Goal: Contribute content: Add original content to the website for others to see

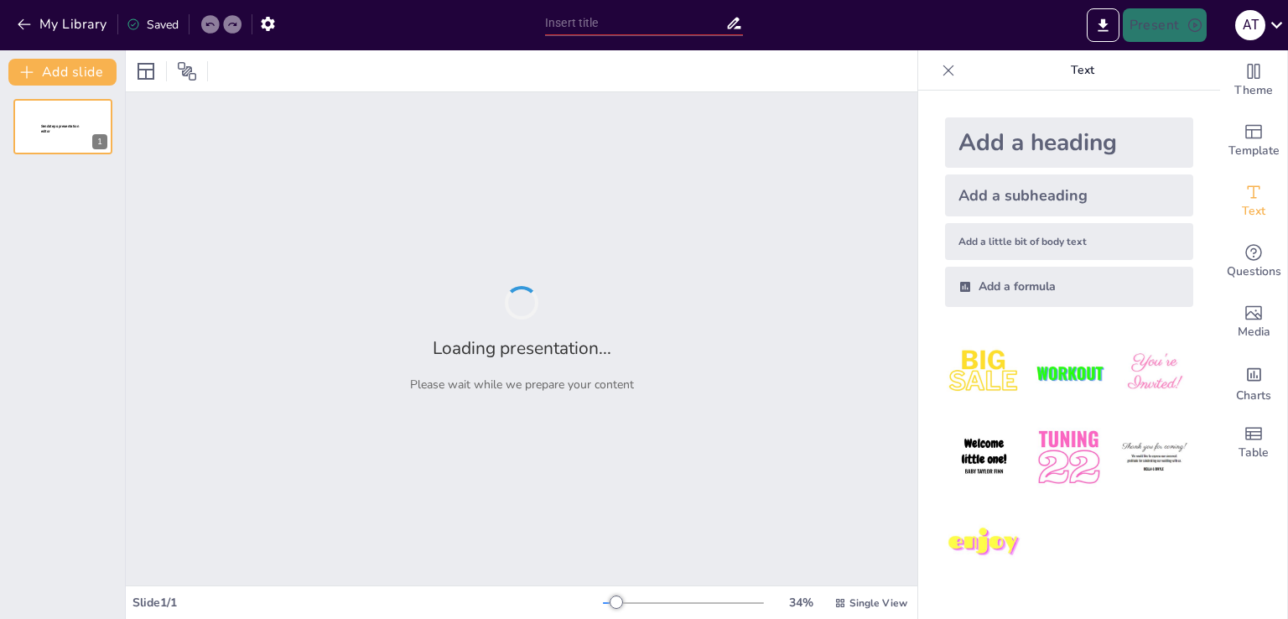
type input "Оптимальні умови вологості ґрунту для рослин в інтер'єрах"
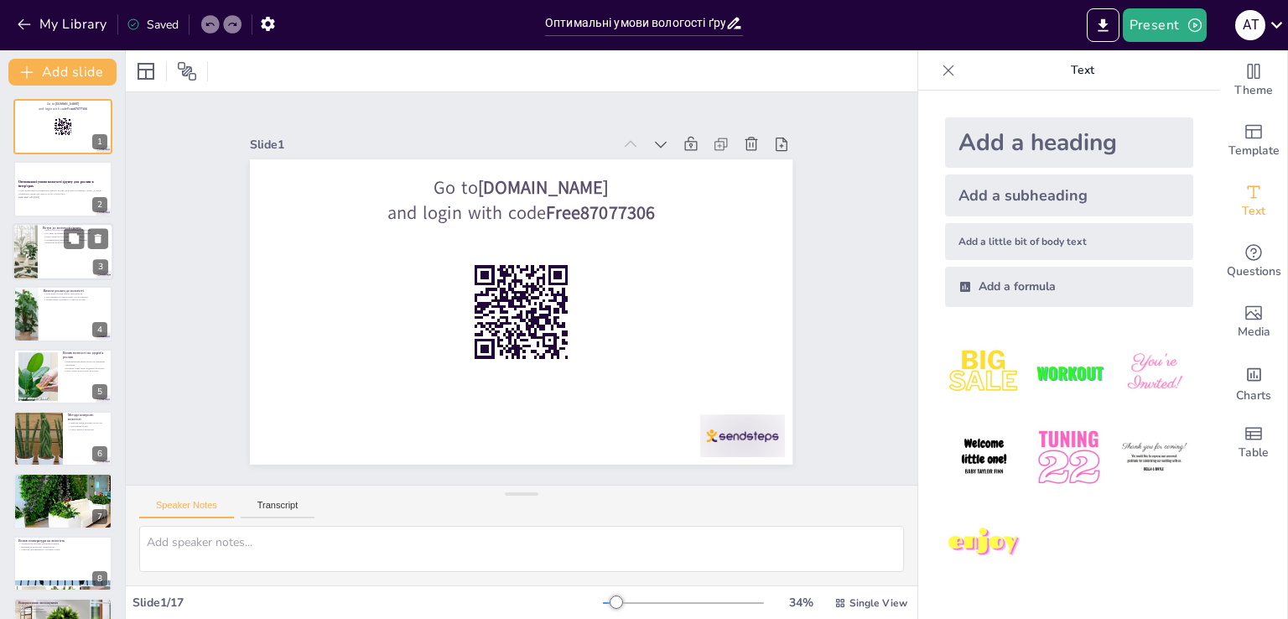
checkbox input "true"
click at [44, 264] on div at bounding box center [63, 251] width 101 height 57
type textarea "Loremi d sitame c adipisc eli seddoeiusmo temporincididu utlabo. Etdo ma aliqua…"
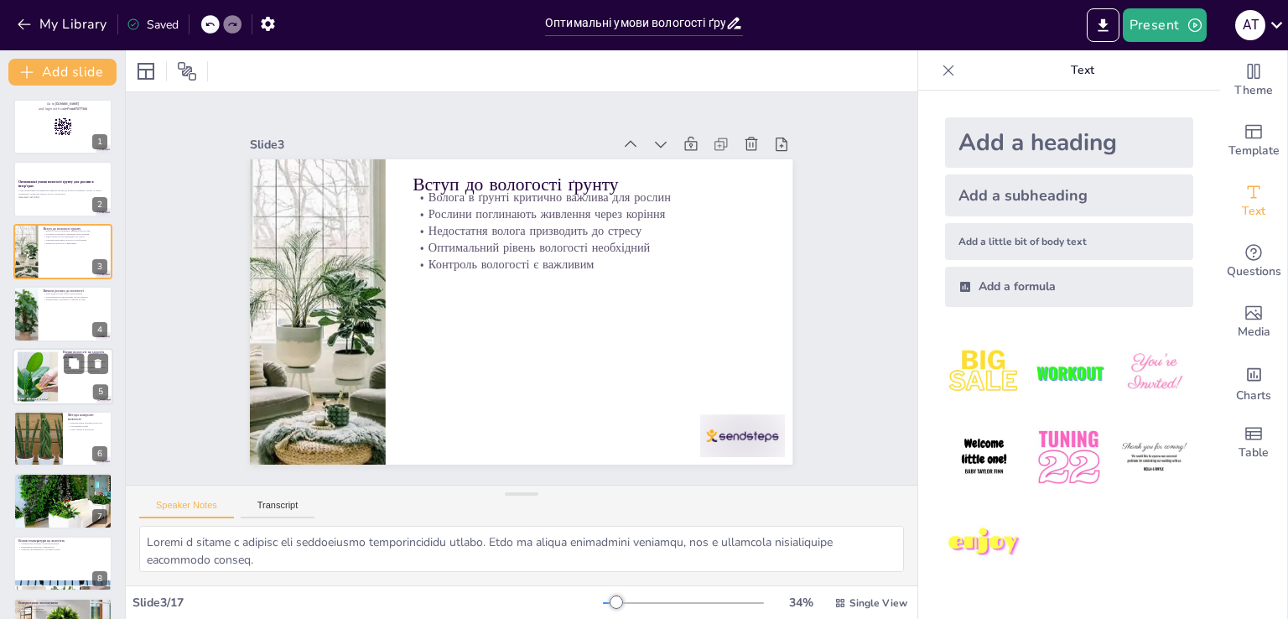
checkbox input "true"
click at [46, 379] on div at bounding box center [37, 376] width 153 height 51
type textarea "Неправильний рівень вологості може призвести до різних проблем, які можуть загр…"
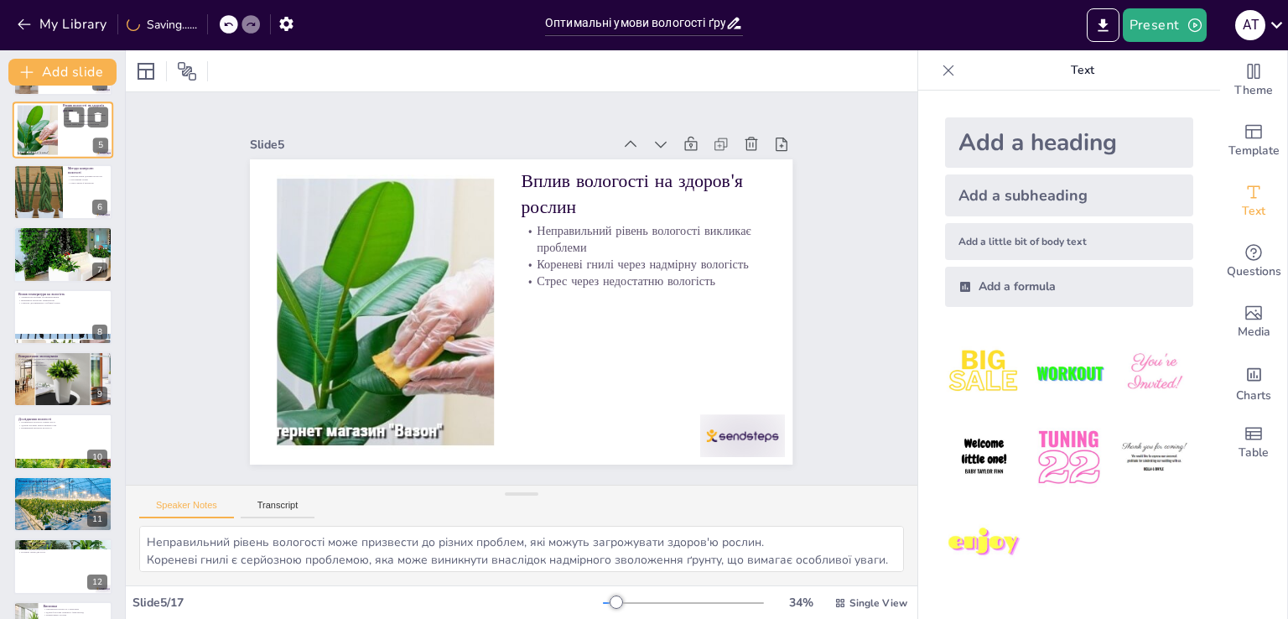
scroll to position [275, 0]
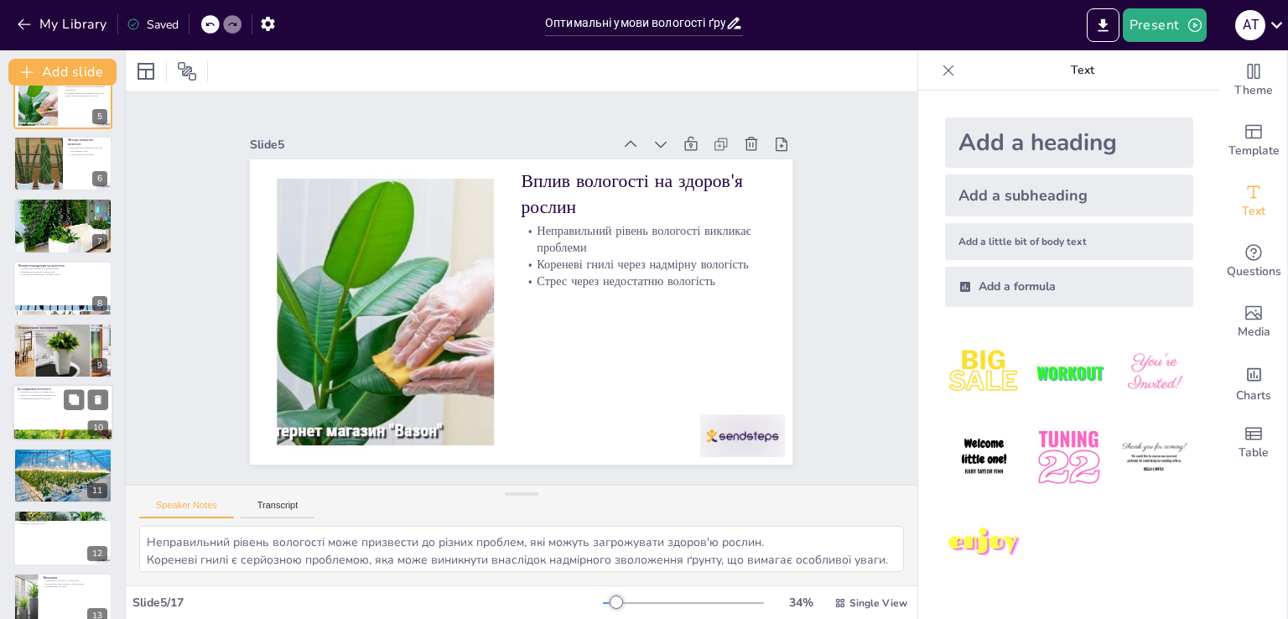
checkbox input "true"
click at [55, 404] on div at bounding box center [63, 413] width 101 height 57
type textarea "Оптимальна вологість є критично важливою для забезпечення здорового росту росли…"
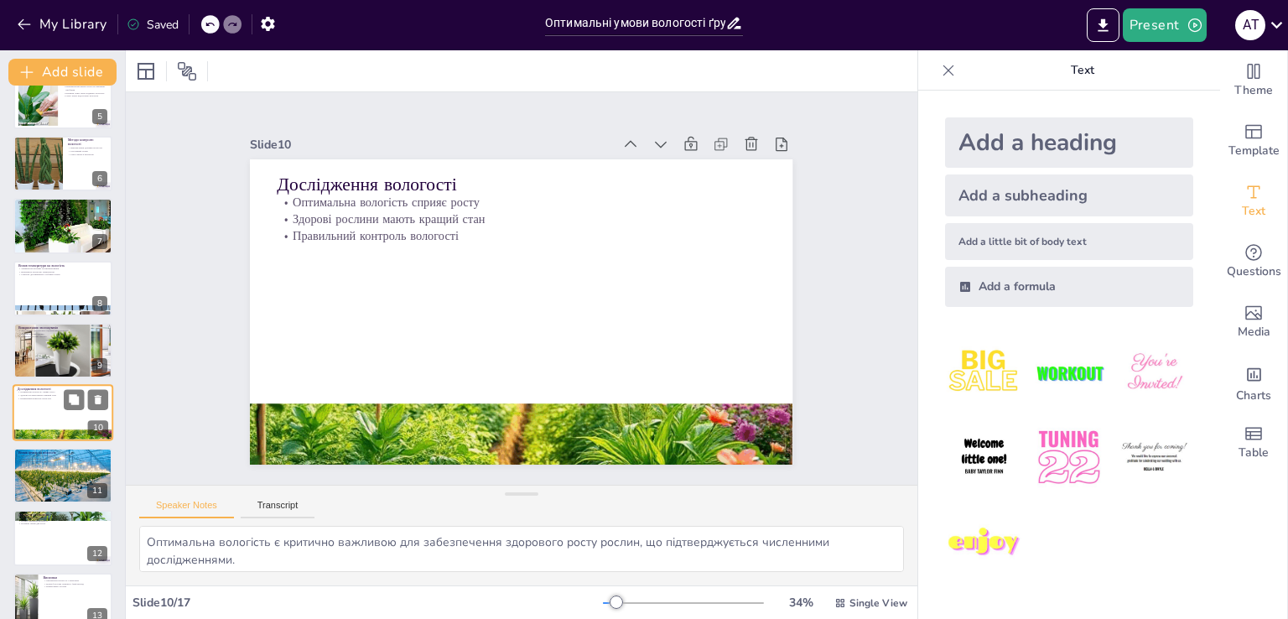
scroll to position [336, 0]
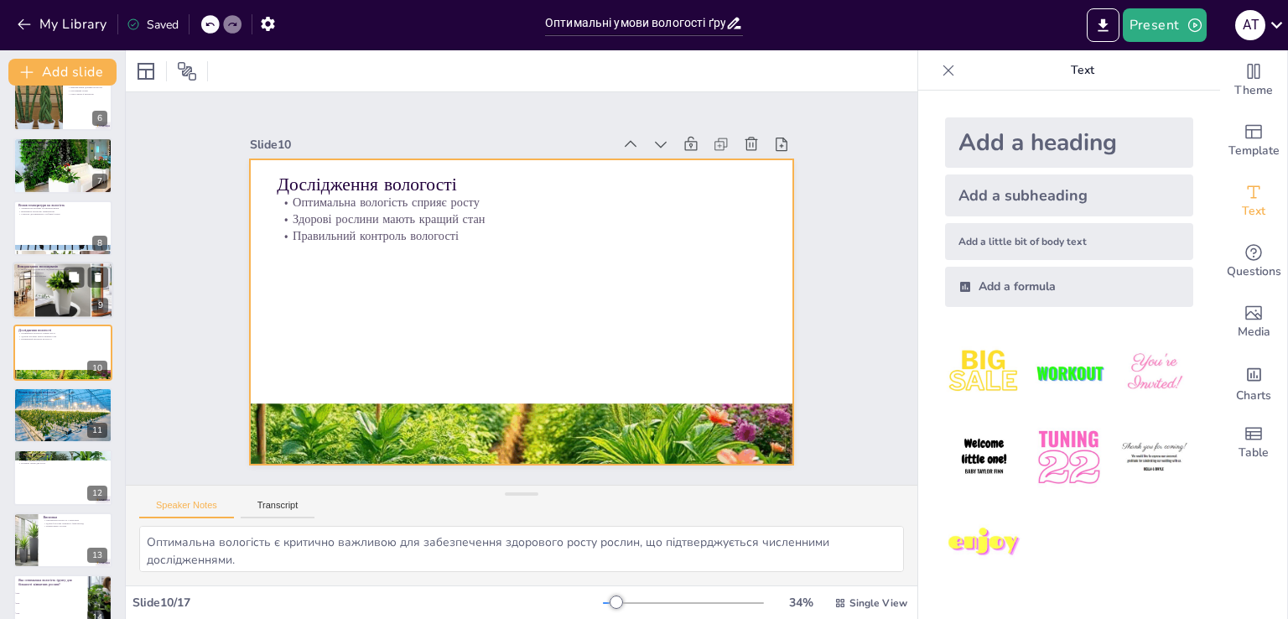
checkbox input "true"
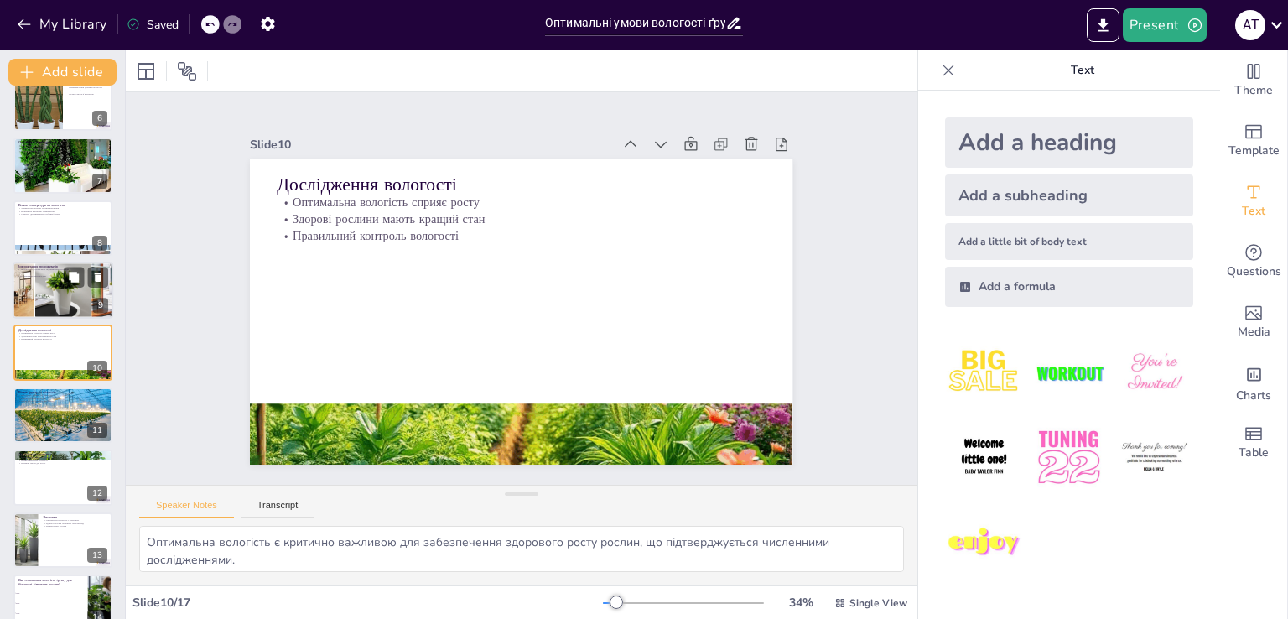
click at [56, 301] on div at bounding box center [62, 290] width 170 height 57
type textarea "Зволожувачі є ефективним способом підтримки оптимальної вологості, що може пози…"
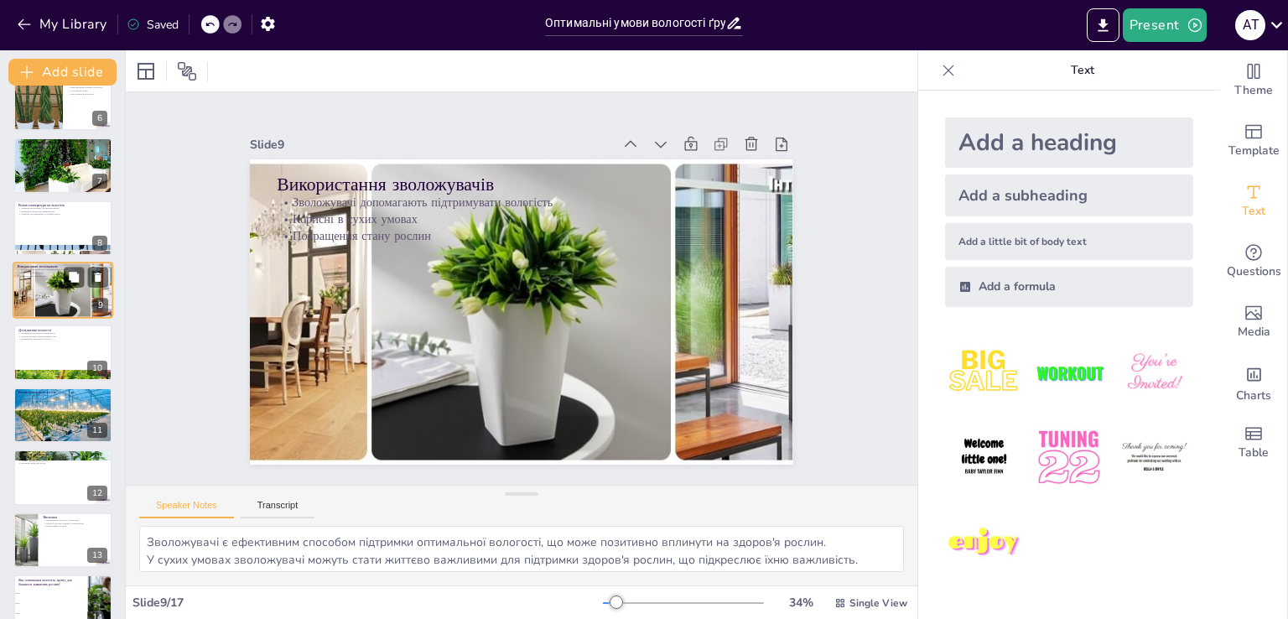
scroll to position [273, 0]
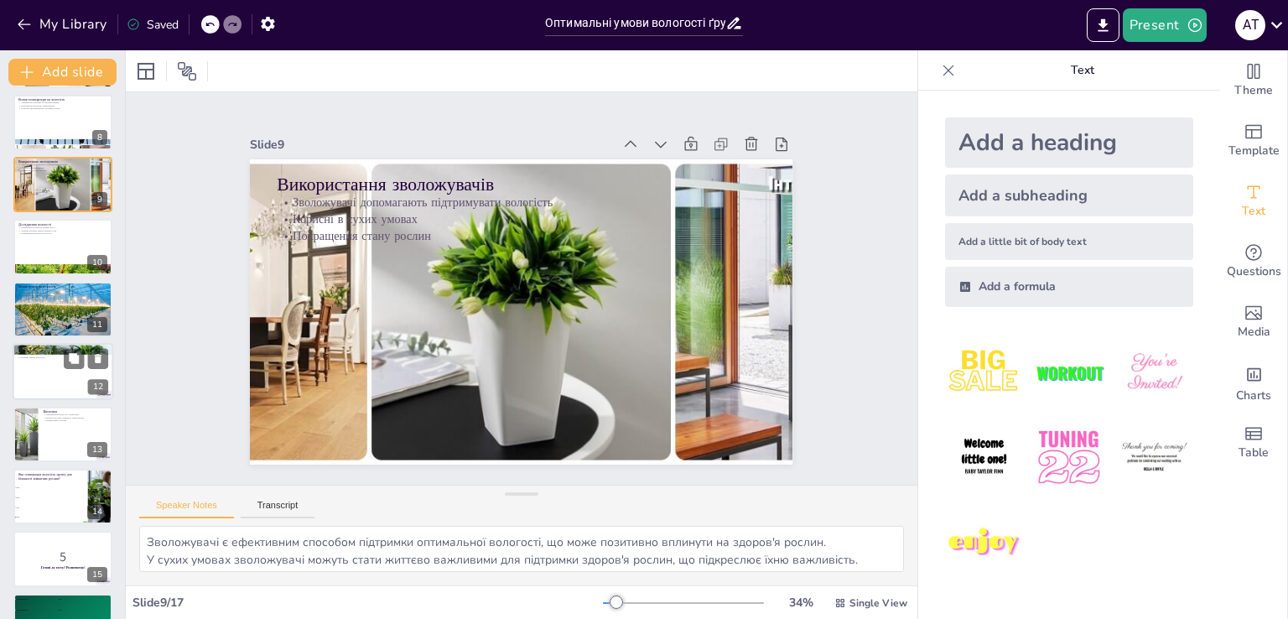
checkbox input "true"
click at [65, 377] on div at bounding box center [63, 371] width 101 height 57
type textarea "Регулярний догляд за рослинами є ключовим для підтримки їхнього здоров'я та опт…"
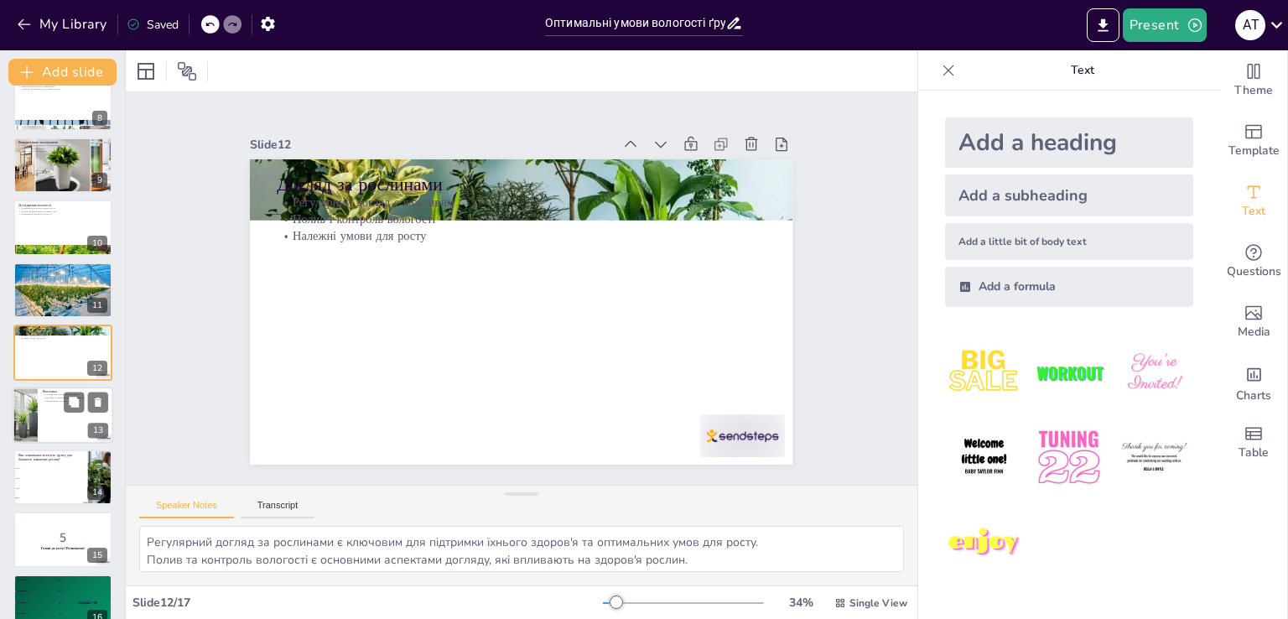
checkbox input "true"
click at [60, 419] on div at bounding box center [63, 415] width 101 height 57
type textarea "Підтримка оптимальної вологості є основою для здорового росту рослин, що підкре…"
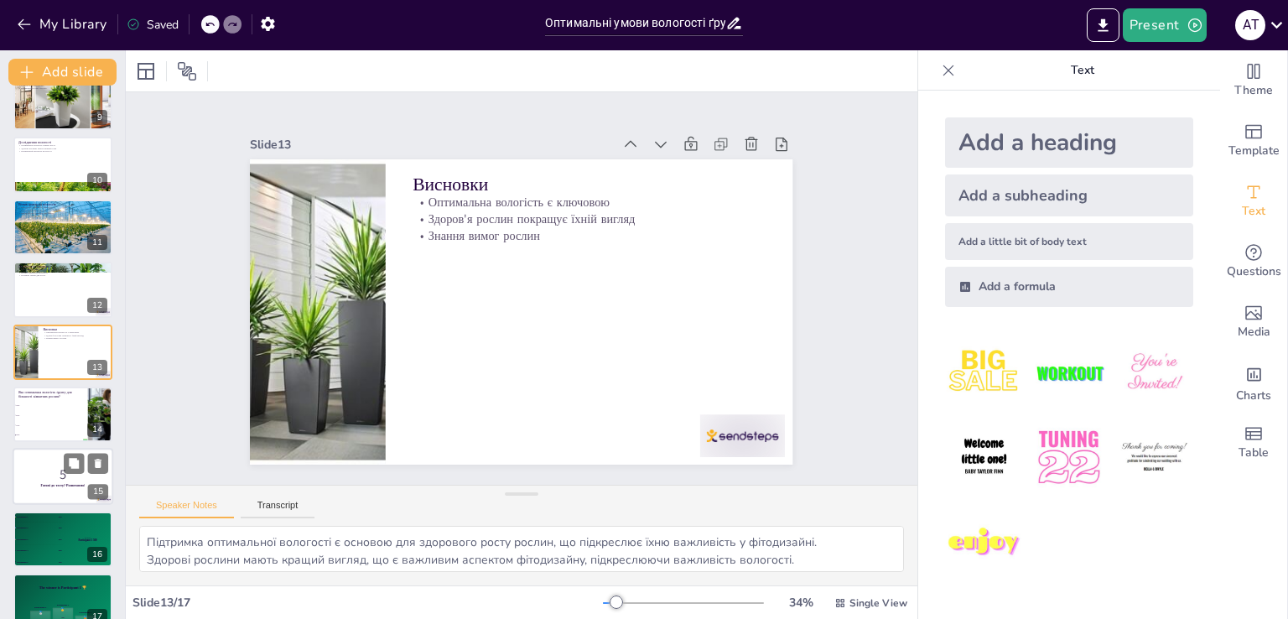
checkbox input "true"
click at [57, 473] on p "5" at bounding box center [63, 475] width 91 height 18
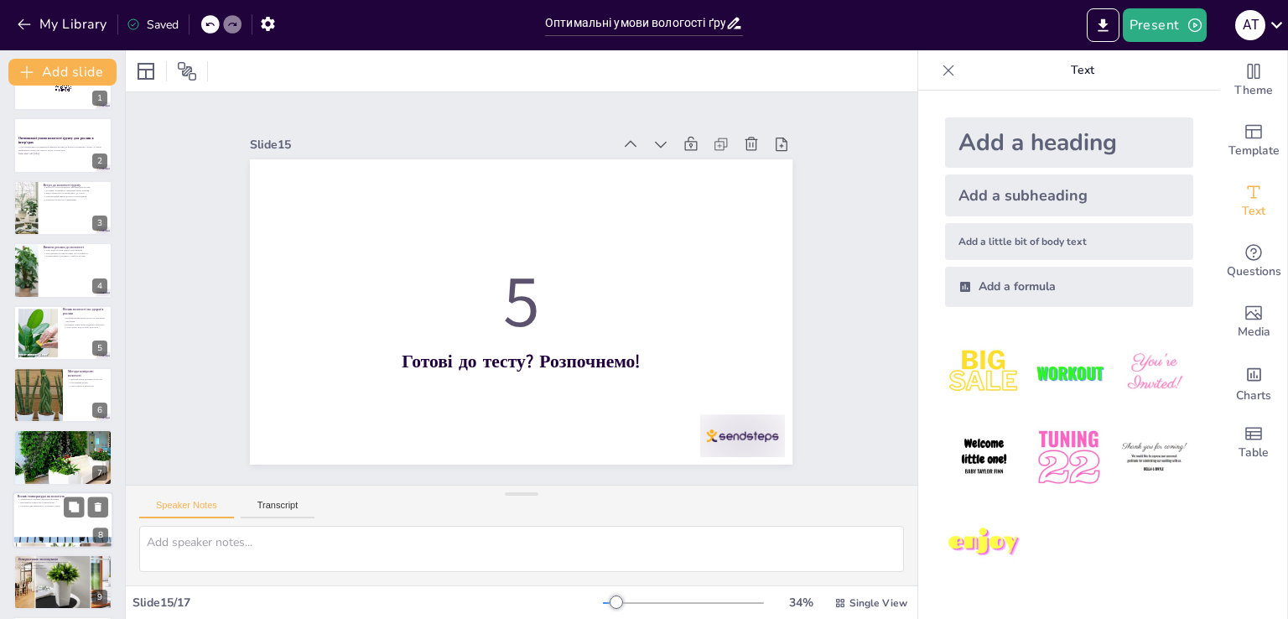
scroll to position [0, 0]
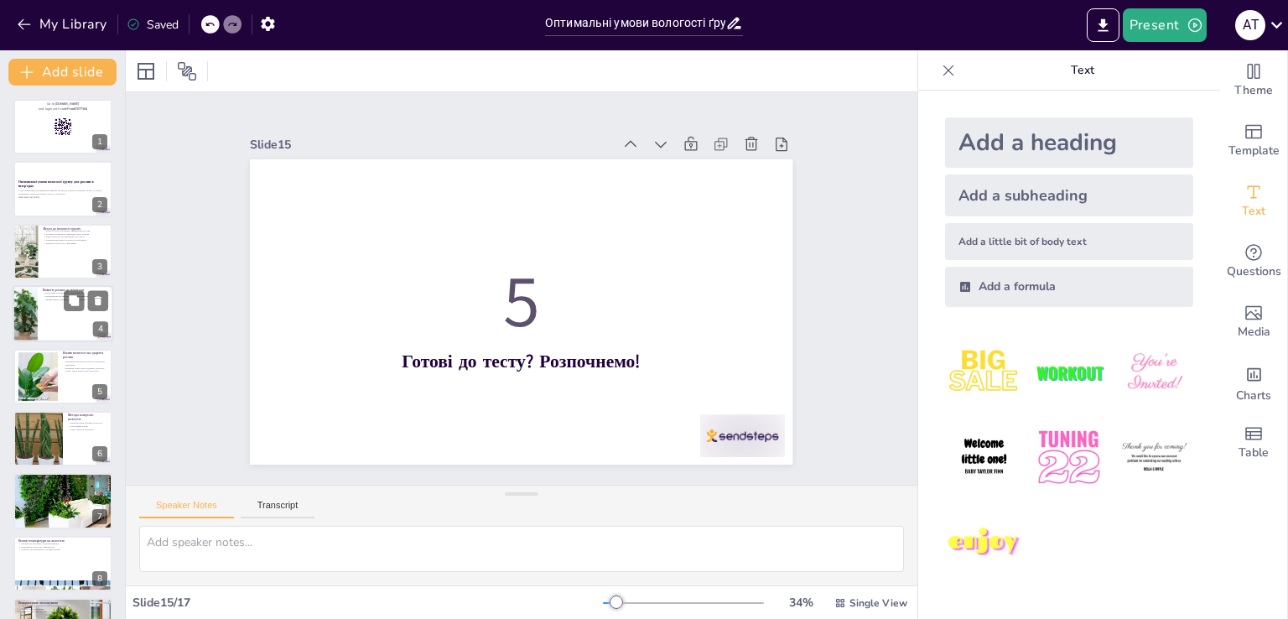
checkbox input "true"
click at [39, 323] on div at bounding box center [63, 313] width 101 height 57
type textarea "Різноманіття рослин вимагає різних умов для росту, що важливо враховувати при в…"
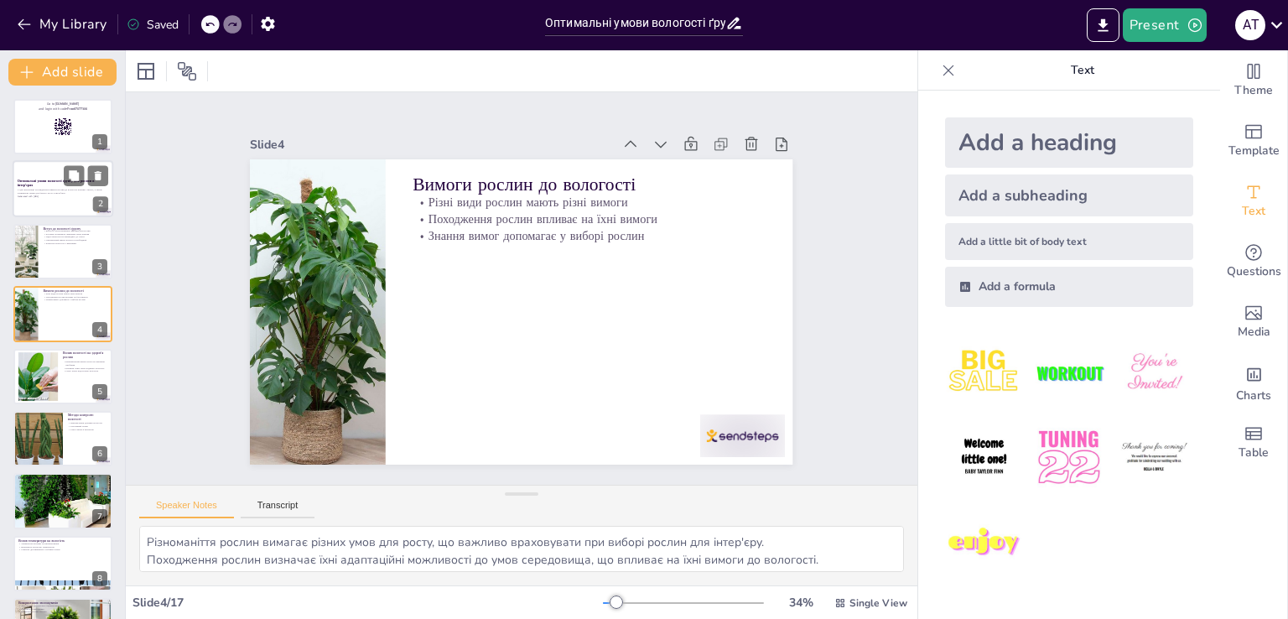
checkbox input "true"
click at [44, 188] on div "У цій презентації розглядаються вимоги рослин до вологості повітря і ґрунту, а …" at bounding box center [63, 194] width 91 height 12
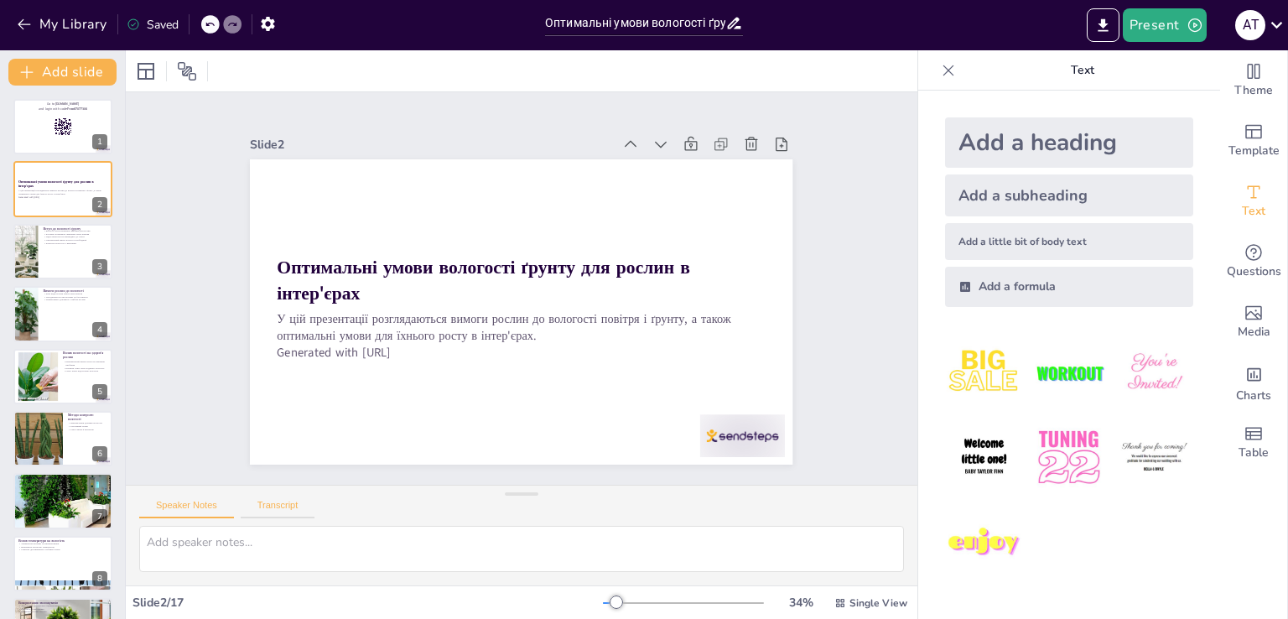
click at [260, 500] on button "Transcript" at bounding box center [278, 509] width 75 height 18
click at [211, 501] on button "Speaker Notes" at bounding box center [186, 509] width 95 height 18
click at [966, 375] on img at bounding box center [984, 373] width 78 height 78
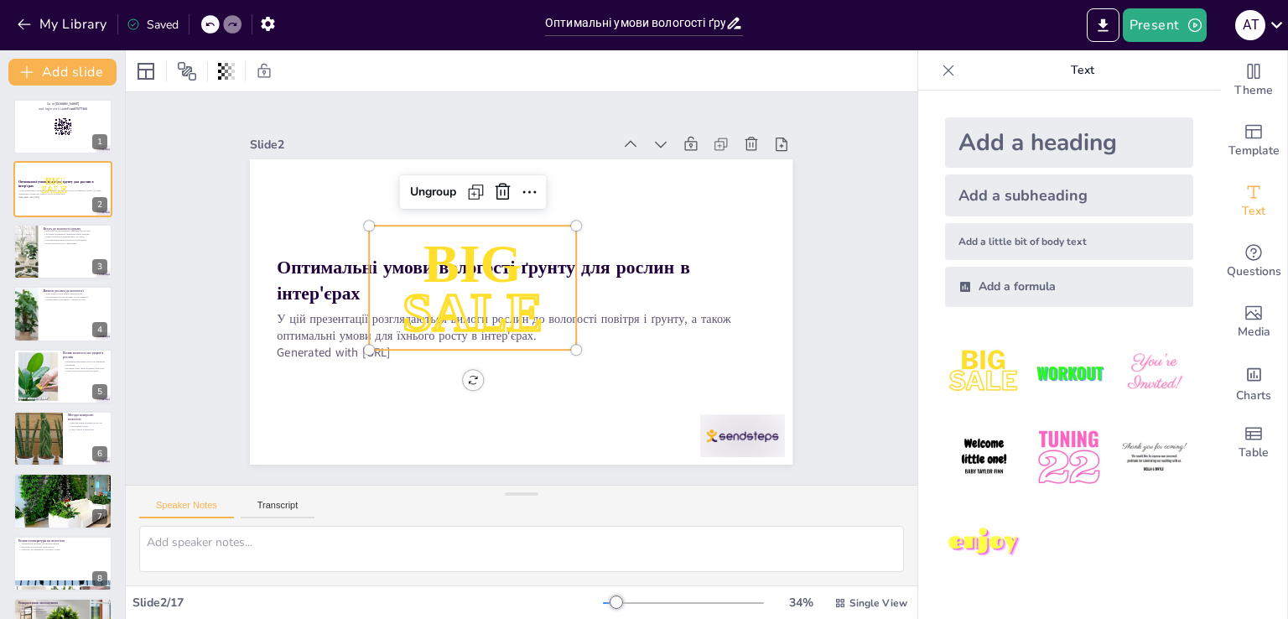
click at [1033, 383] on img at bounding box center [1069, 373] width 78 height 78
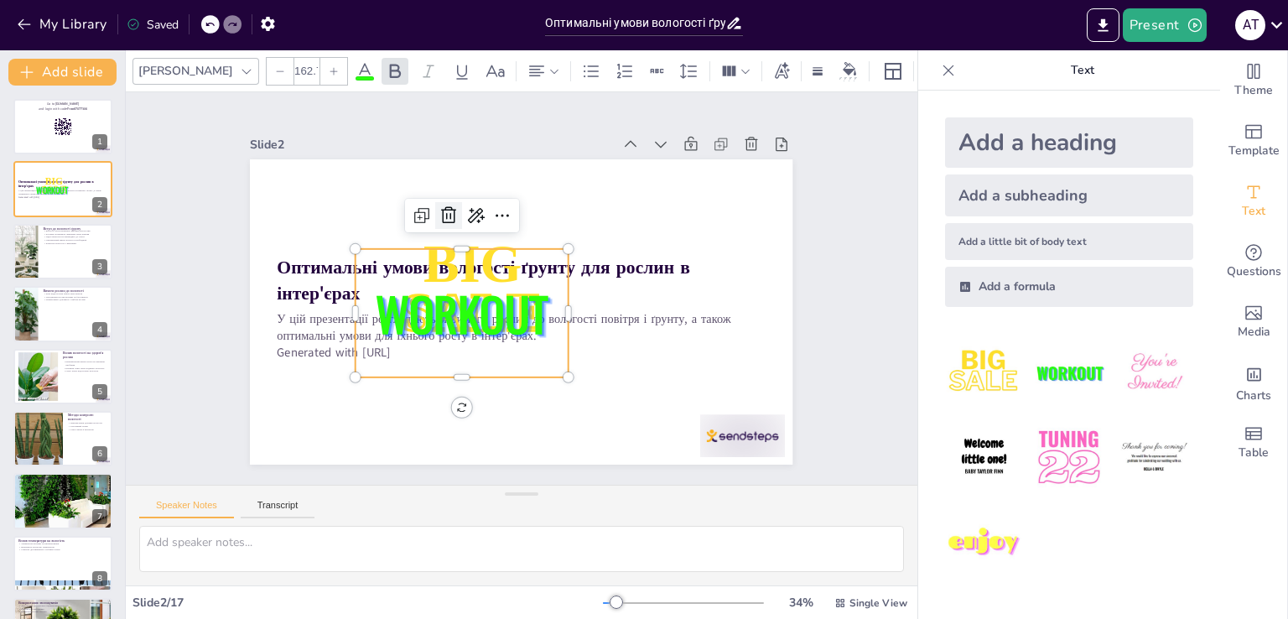
click at [441, 216] on icon at bounding box center [448, 214] width 15 height 17
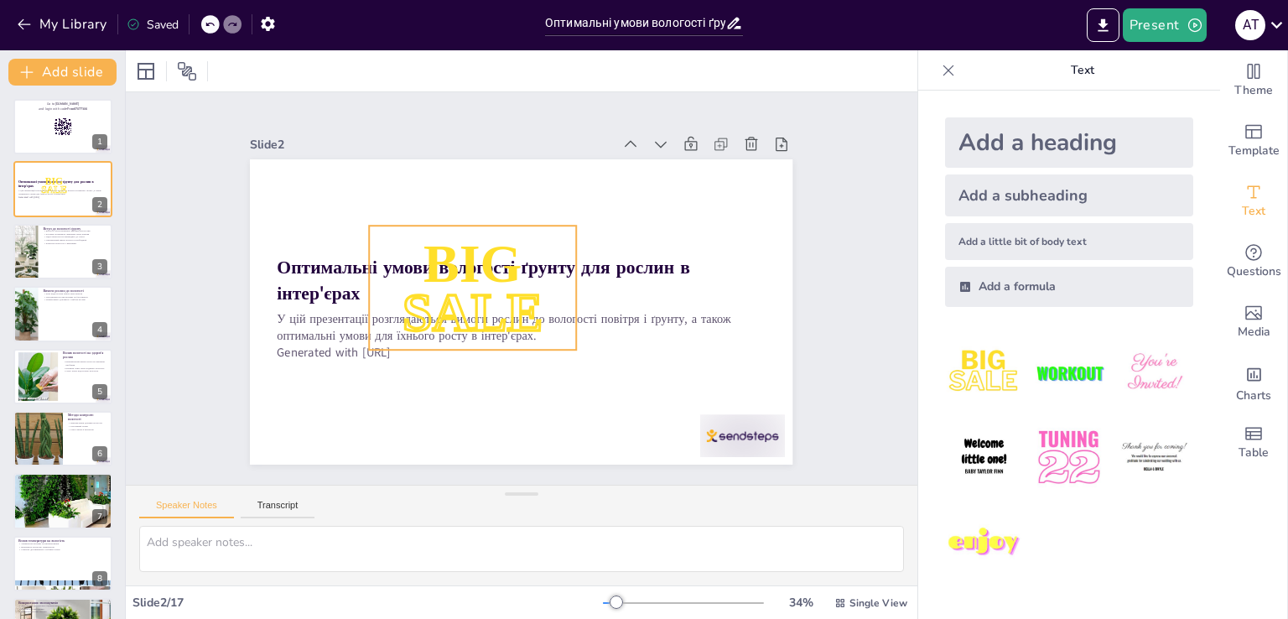
click at [446, 242] on span "BIG" at bounding box center [473, 263] width 98 height 59
click at [493, 190] on icon at bounding box center [503, 192] width 20 height 20
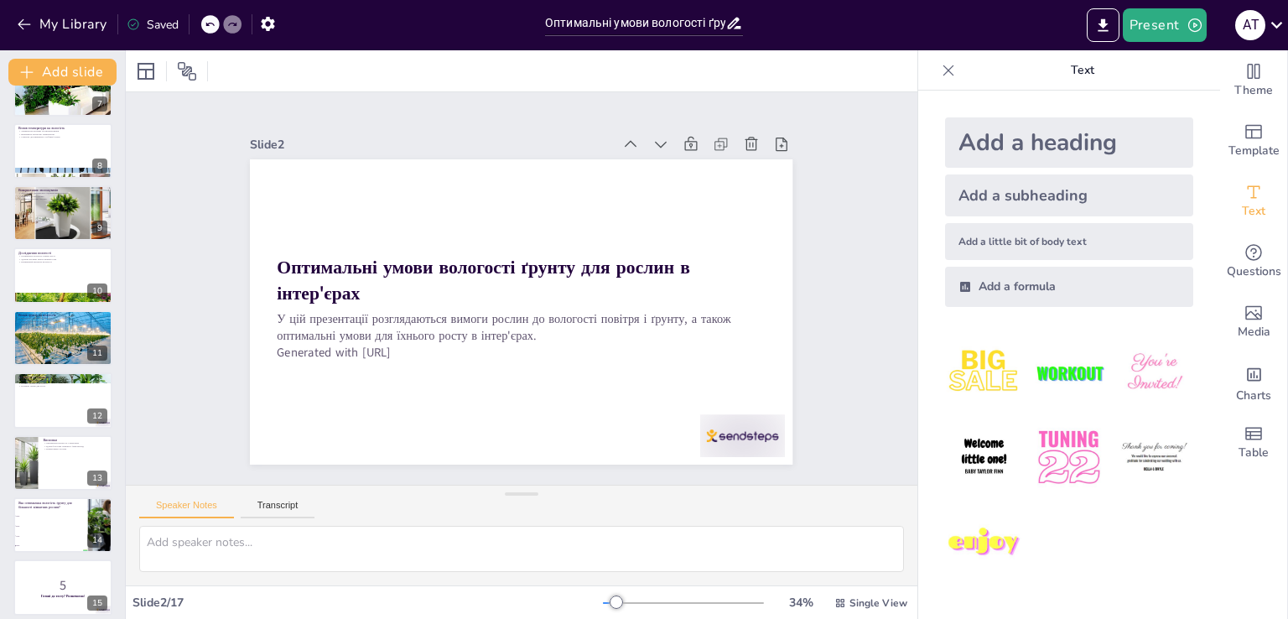
scroll to position [497, 0]
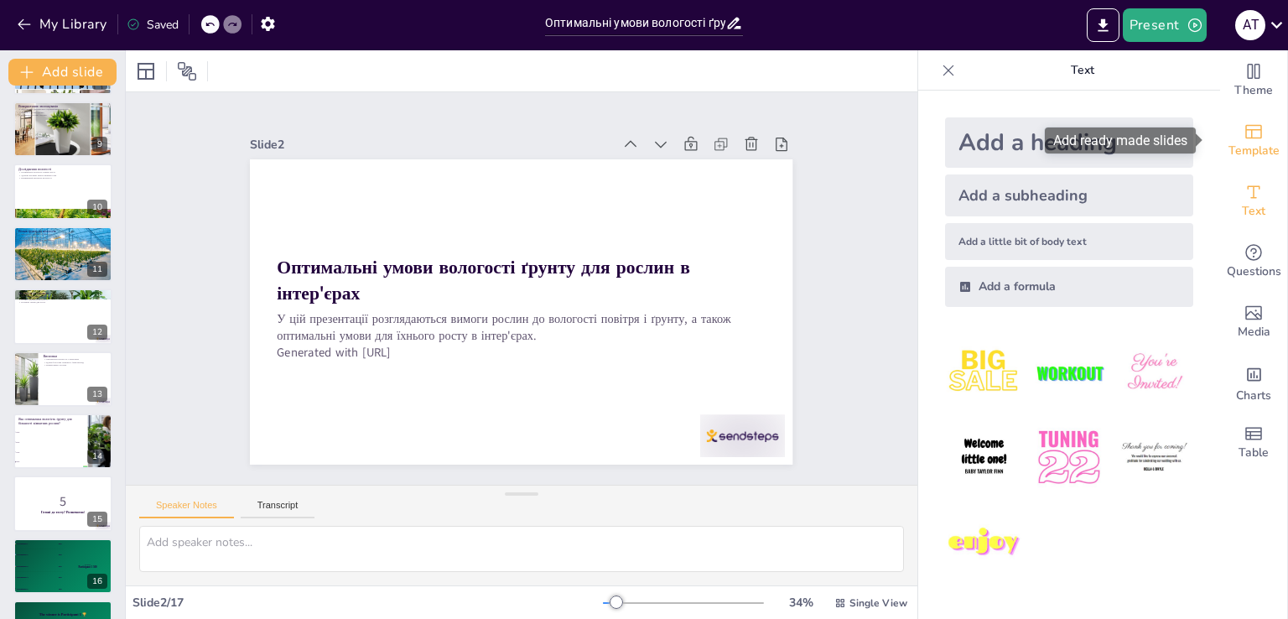
click at [1225, 135] on div "Template" at bounding box center [1253, 141] width 67 height 60
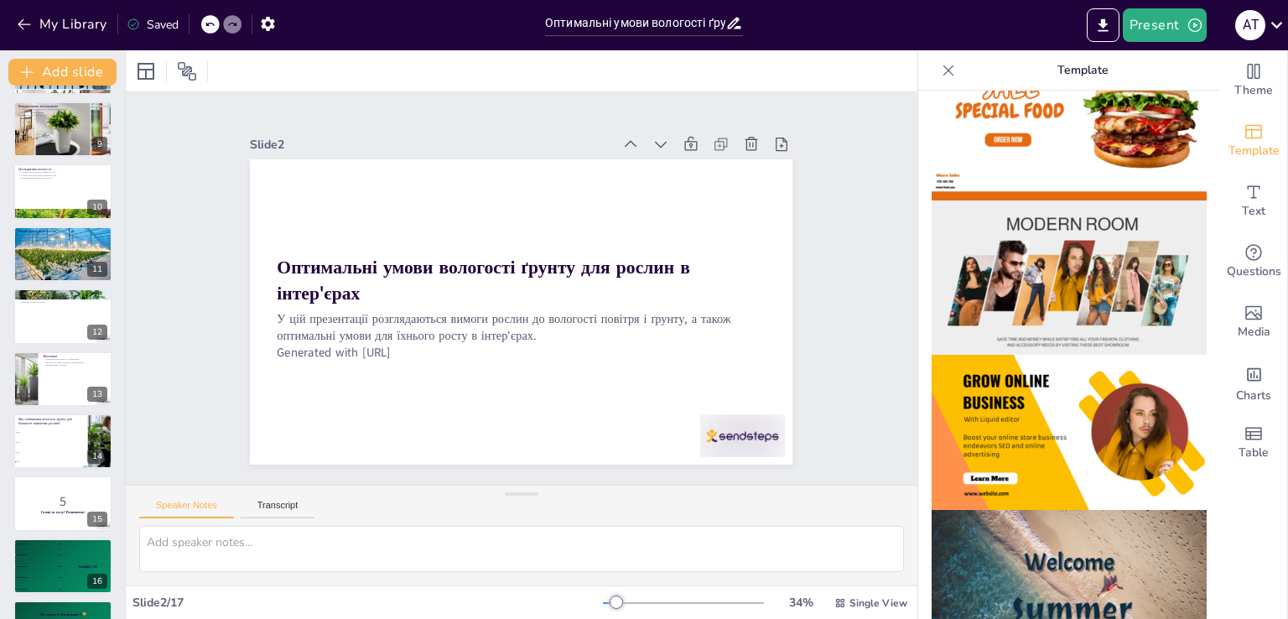
scroll to position [0, 0]
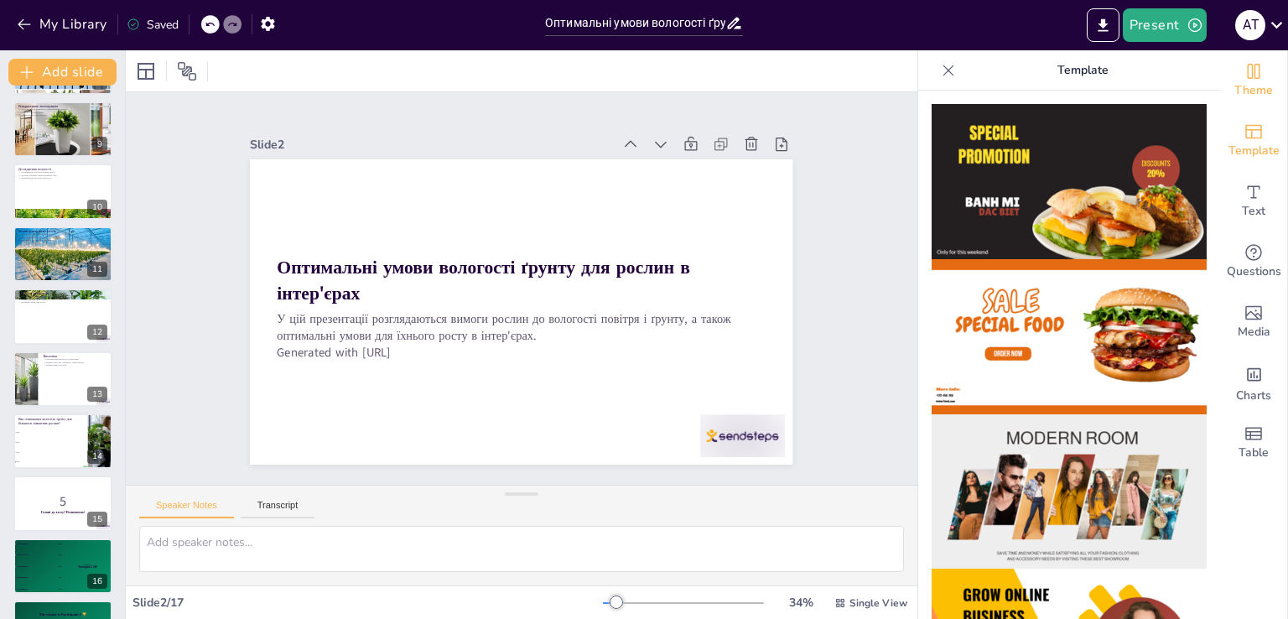
click at [1255, 70] on div "Theme" at bounding box center [1253, 80] width 67 height 60
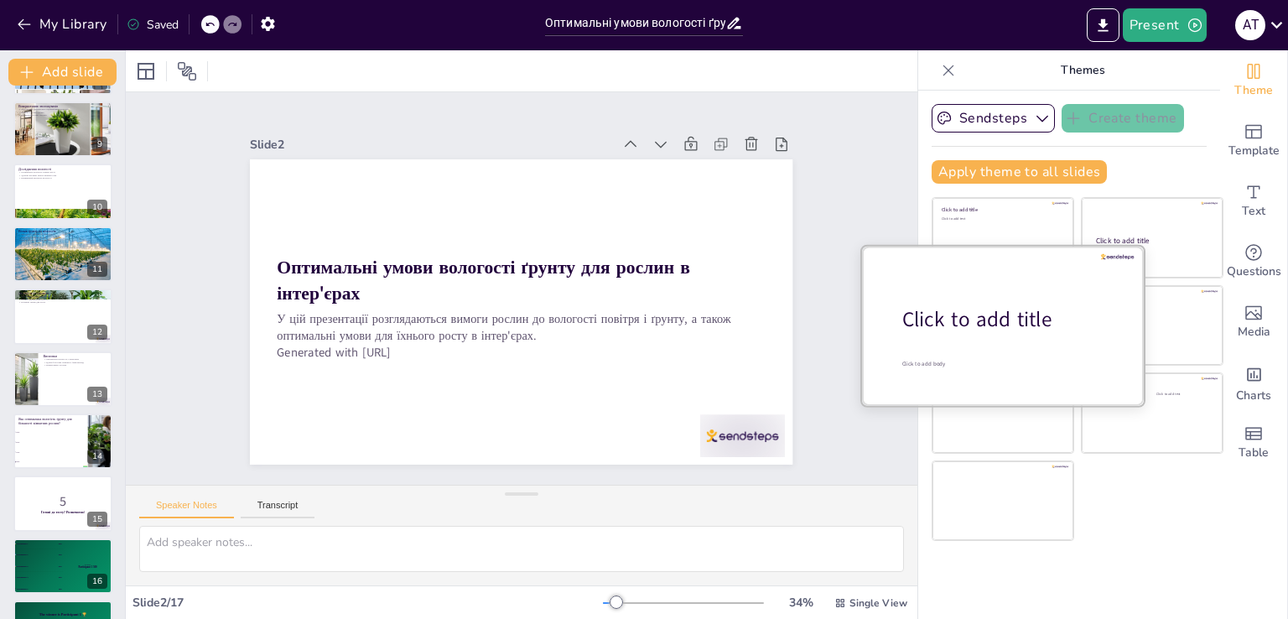
click at [988, 330] on div "Click to add title" at bounding box center [1010, 319] width 214 height 29
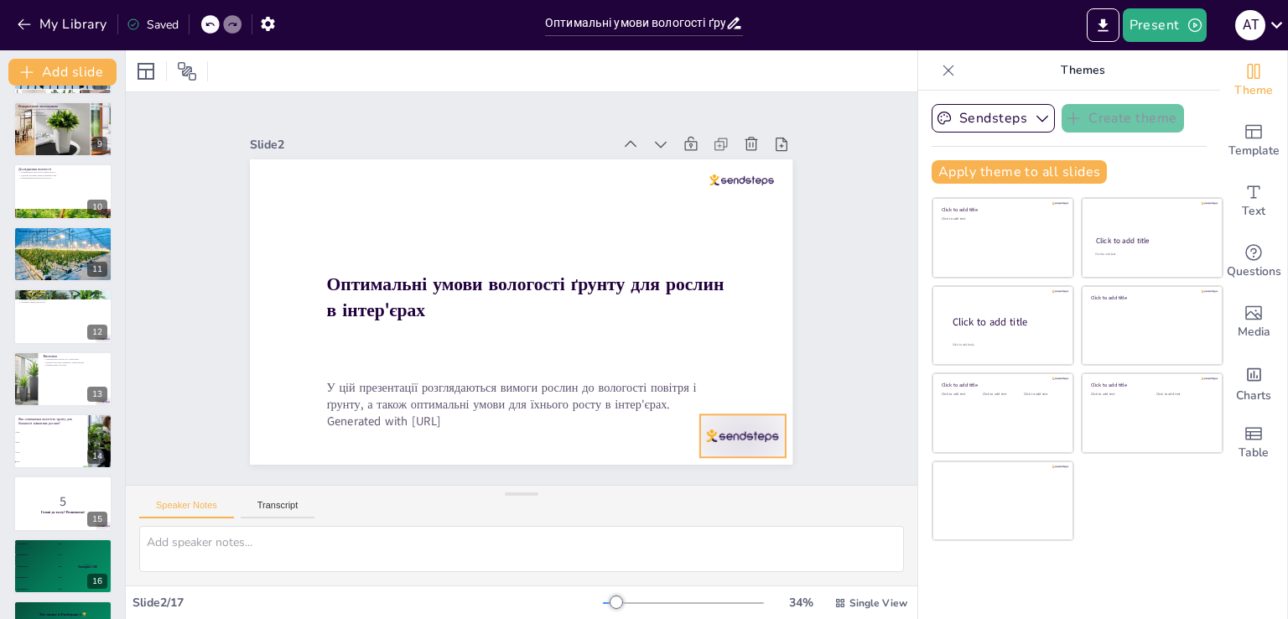
click at [752, 420] on div at bounding box center [742, 435] width 85 height 43
click at [747, 378] on icon at bounding box center [757, 381] width 20 height 20
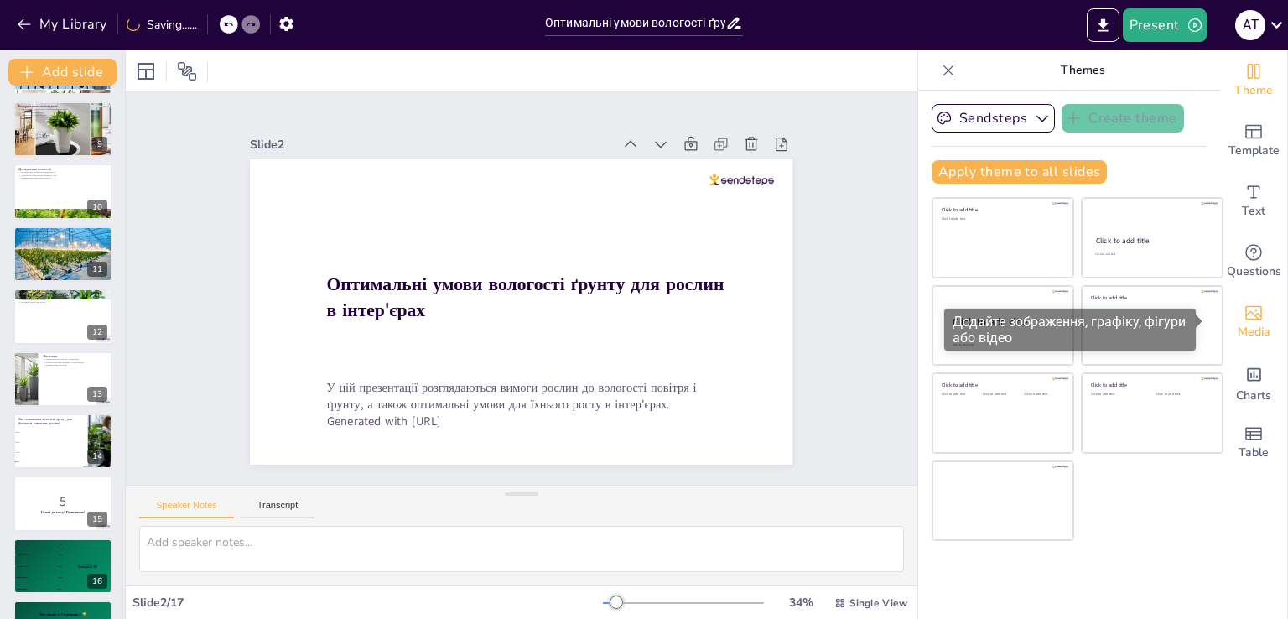
click at [1248, 336] on span "Media" at bounding box center [1254, 332] width 33 height 18
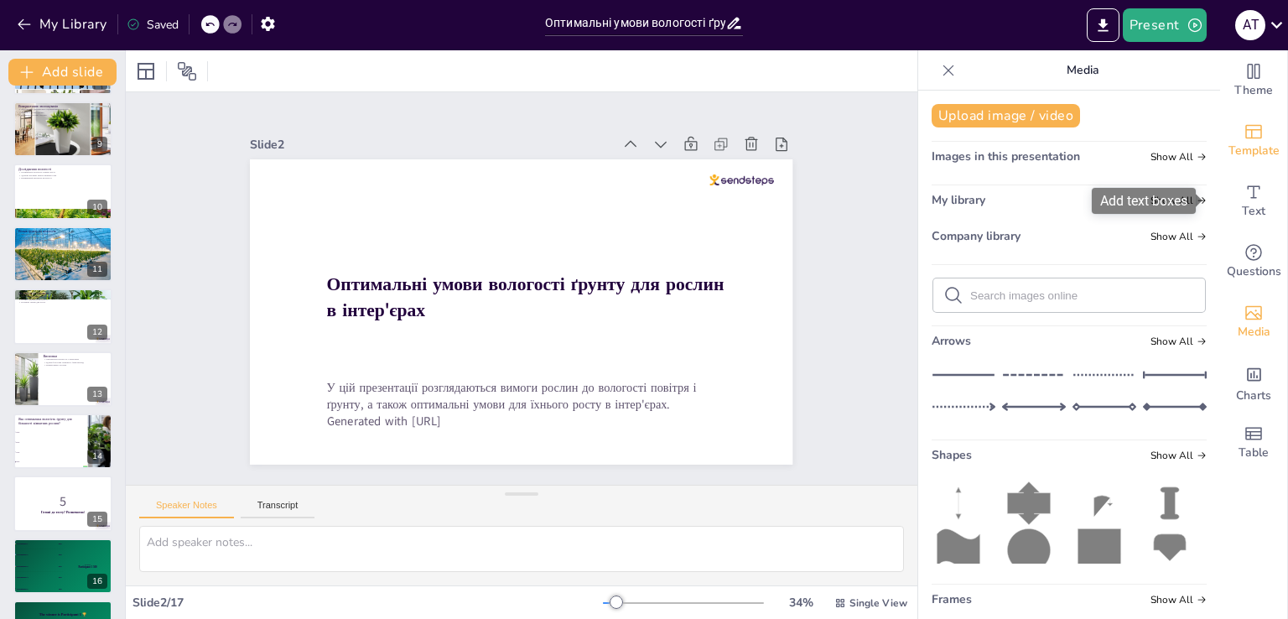
click at [1231, 142] on span "Template" at bounding box center [1254, 151] width 51 height 18
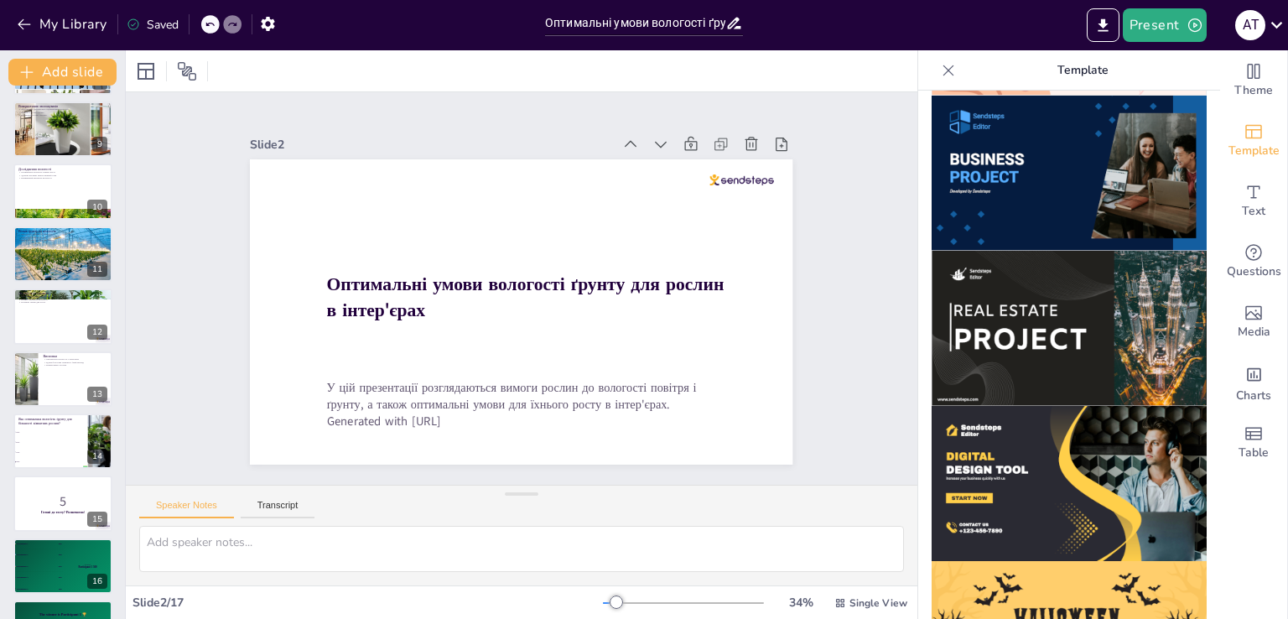
scroll to position [1594, 0]
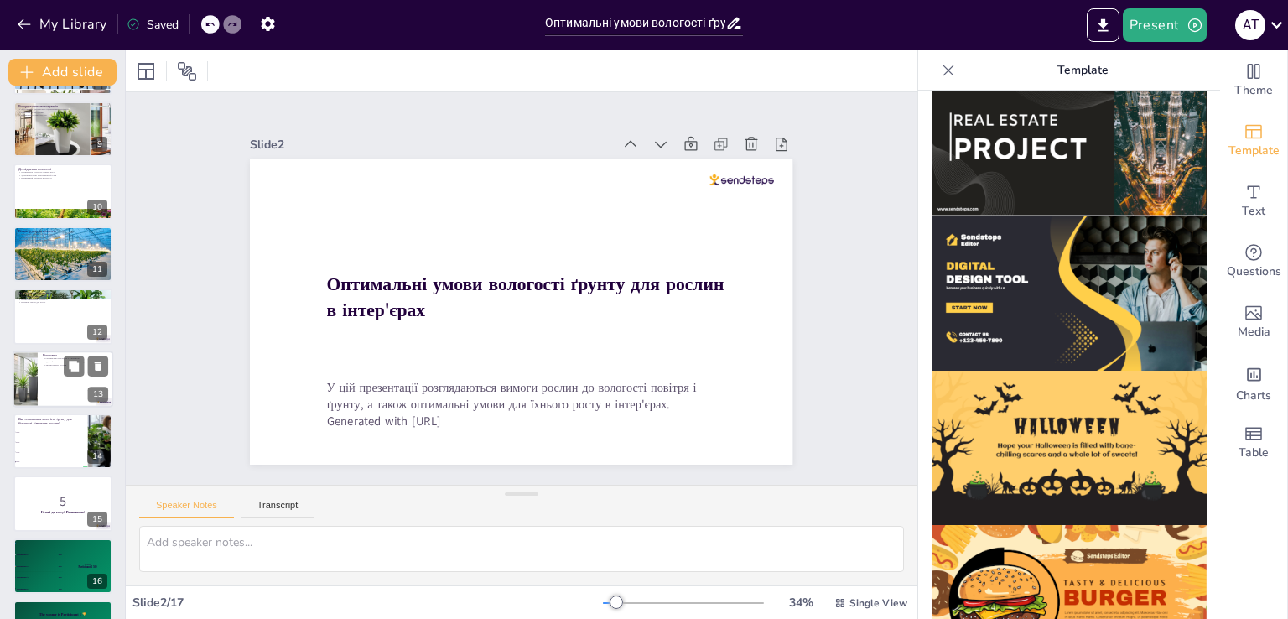
click at [60, 377] on div at bounding box center [63, 379] width 101 height 57
checkbox input "true"
type textarea "Підтримка оптимальної вологості є основою для здорового росту рослин, що підкре…"
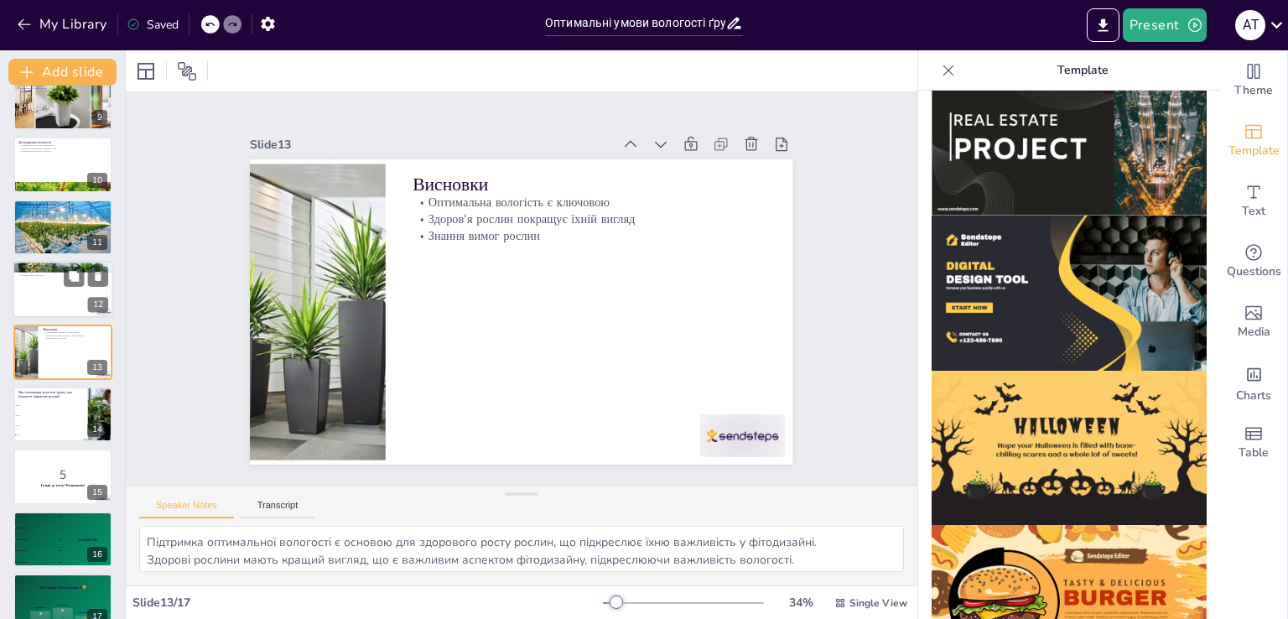
click at [54, 304] on div at bounding box center [63, 289] width 101 height 57
checkbox input "true"
type textarea "Регулярний догляд за рослинами є ключовим для підтримки їхнього здоров'я та опт…"
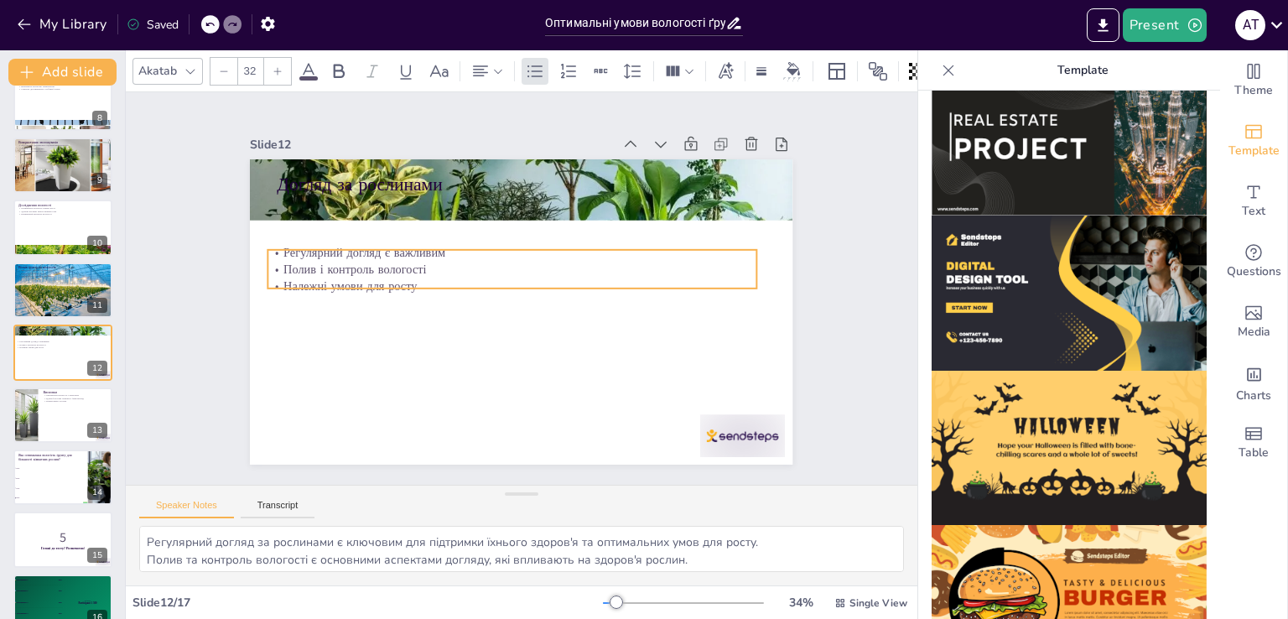
drag, startPoint x: 369, startPoint y: 214, endPoint x: 359, endPoint y: 278, distance: 65.4
click at [359, 278] on p "Полив і контроль вологості" at bounding box center [512, 269] width 488 height 17
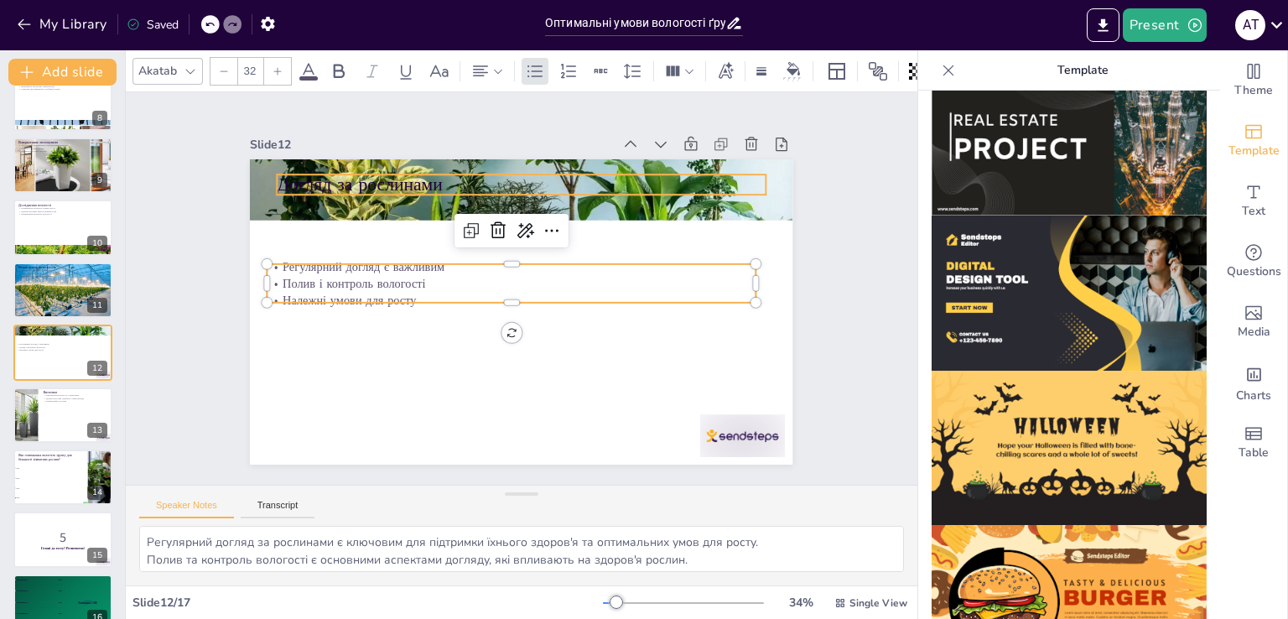
checkbox input "true"
type input "48"
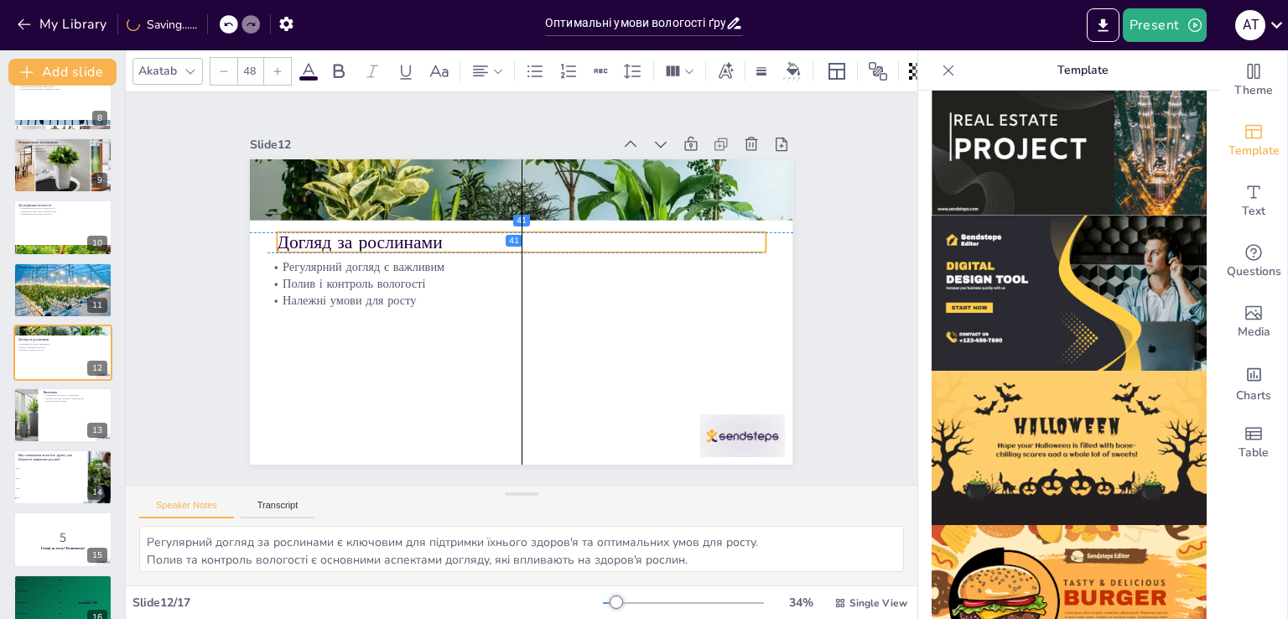
drag, startPoint x: 339, startPoint y: 172, endPoint x: 335, endPoint y: 227, distance: 55.5
click at [335, 227] on p "Догляд за рослинами" at bounding box center [527, 243] width 488 height 76
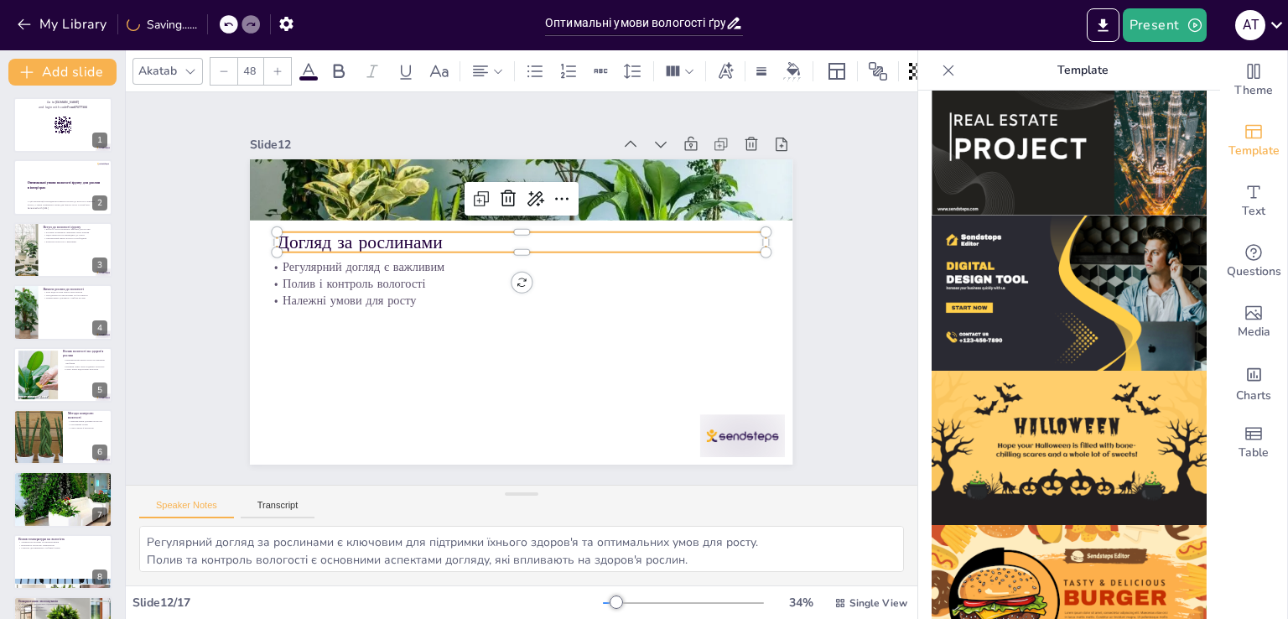
scroll to position [0, 0]
click at [39, 197] on div at bounding box center [63, 189] width 101 height 57
checkbox input "true"
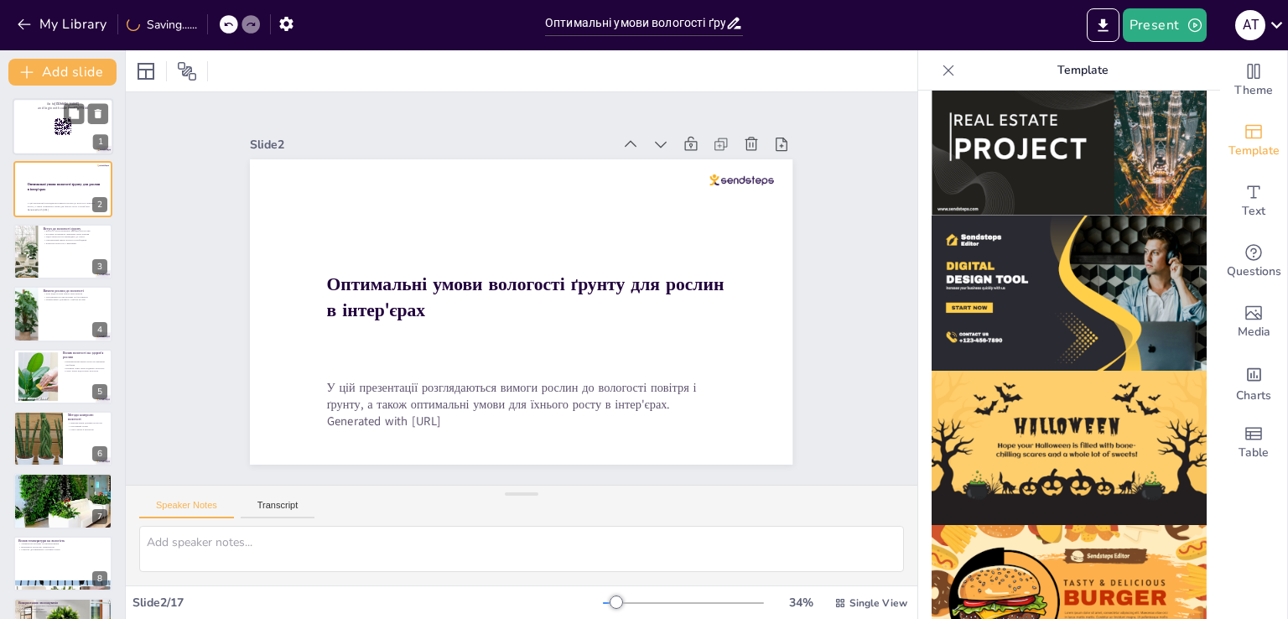
click at [28, 143] on div at bounding box center [63, 126] width 101 height 57
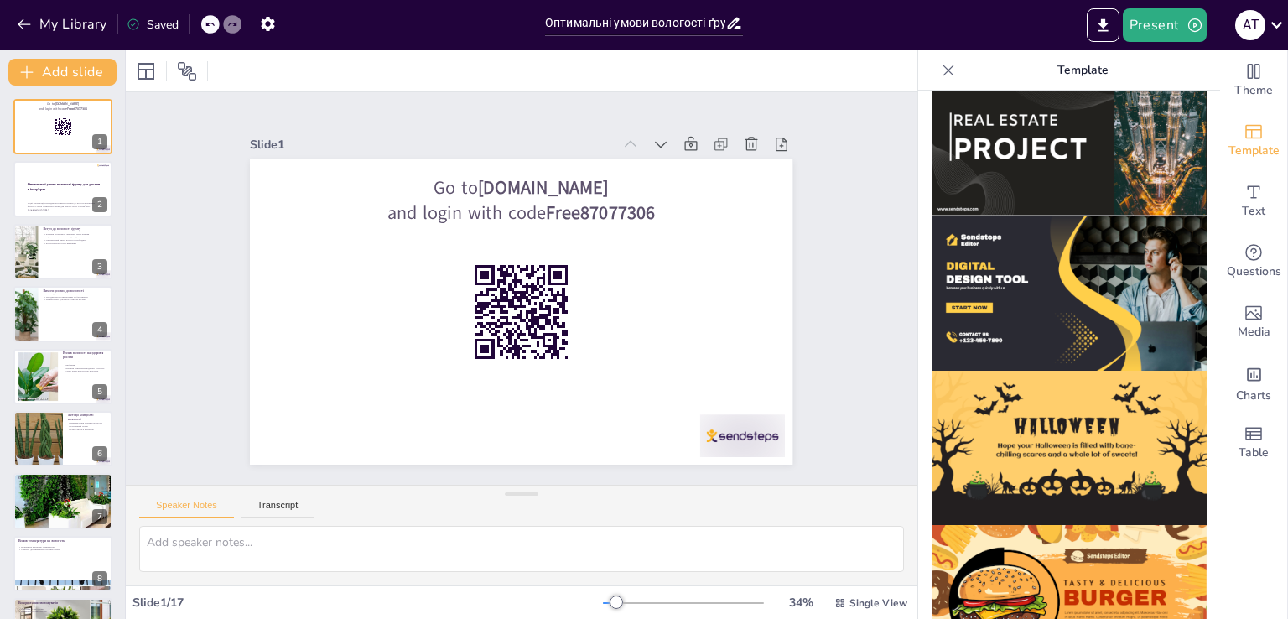
scroll to position [1600, 0]
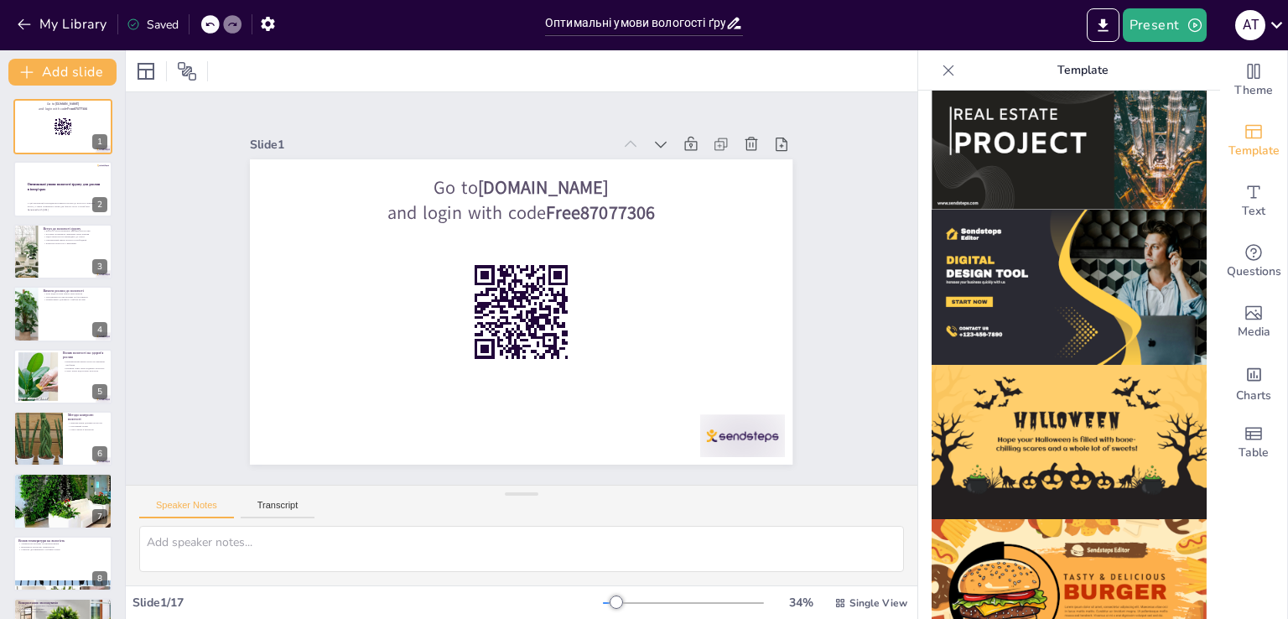
click at [1084, 299] on img at bounding box center [1069, 287] width 275 height 155
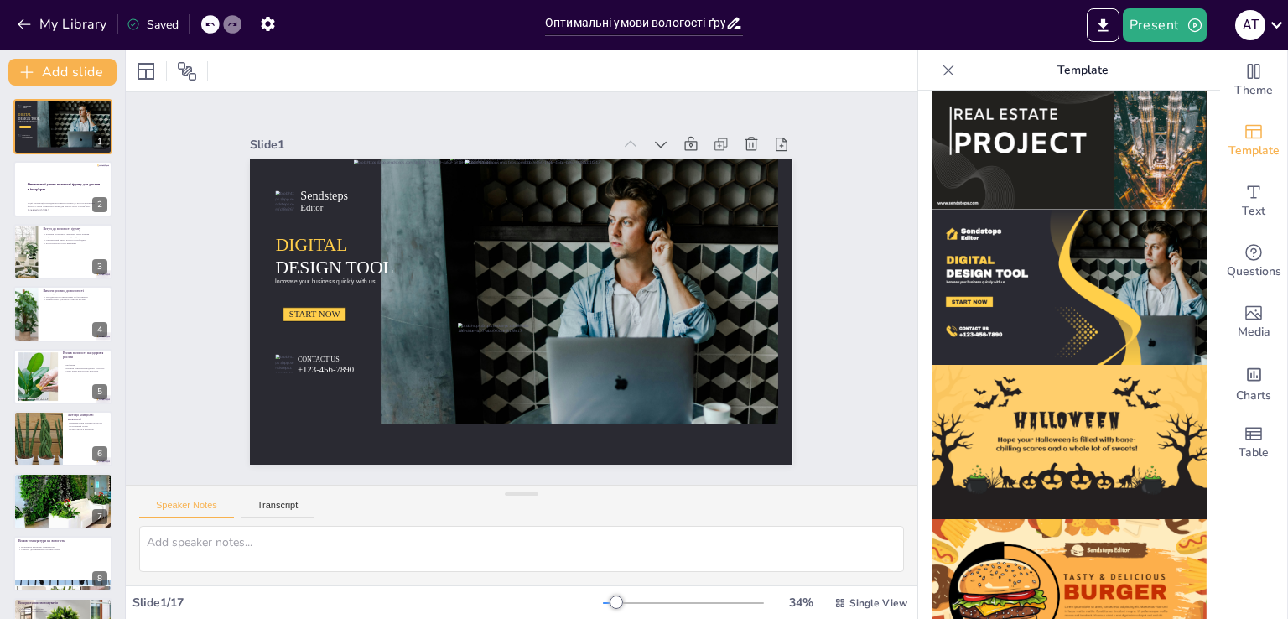
click at [1084, 299] on img at bounding box center [1069, 287] width 275 height 155
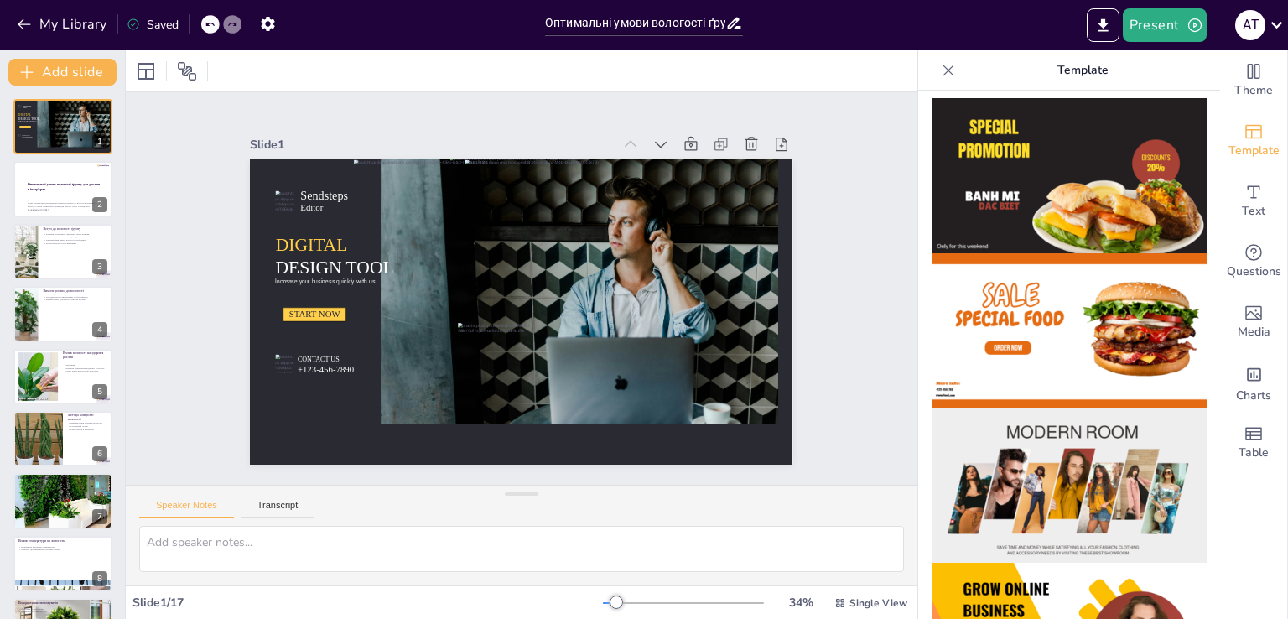
scroll to position [0, 0]
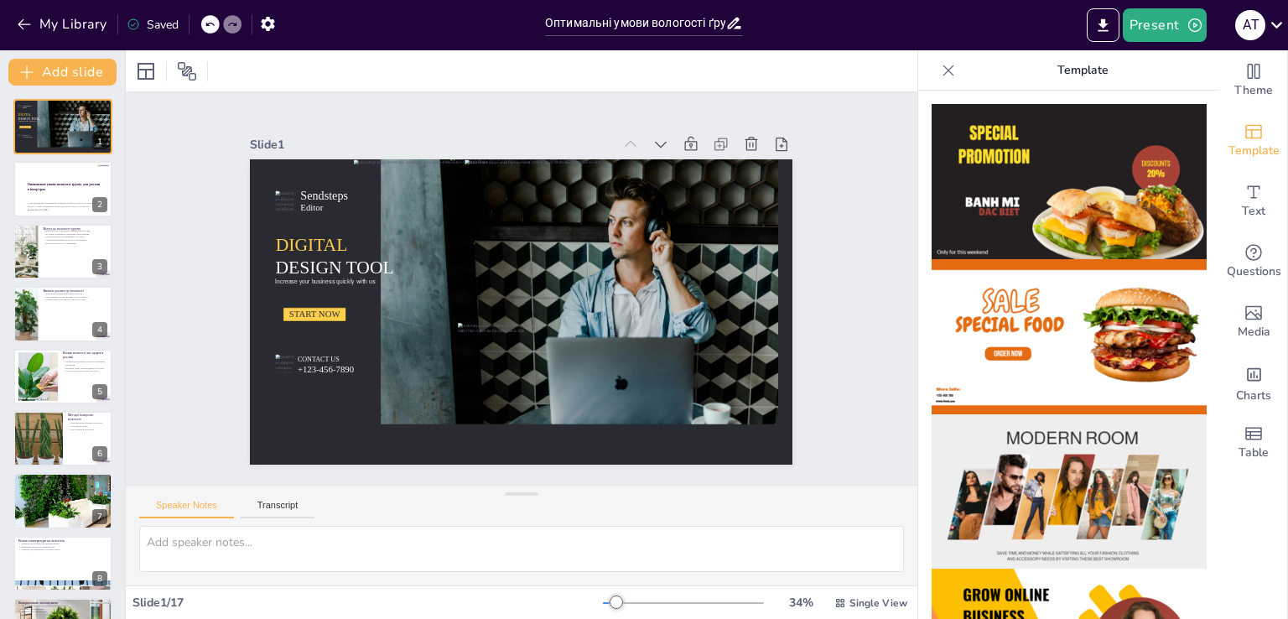
click at [178, 605] on div "Slide 1 / 17" at bounding box center [368, 603] width 471 height 16
click at [41, 202] on p "У цій презентації розглядаються вимоги рослин до вологості повітря і ґрунту, а …" at bounding box center [64, 204] width 75 height 6
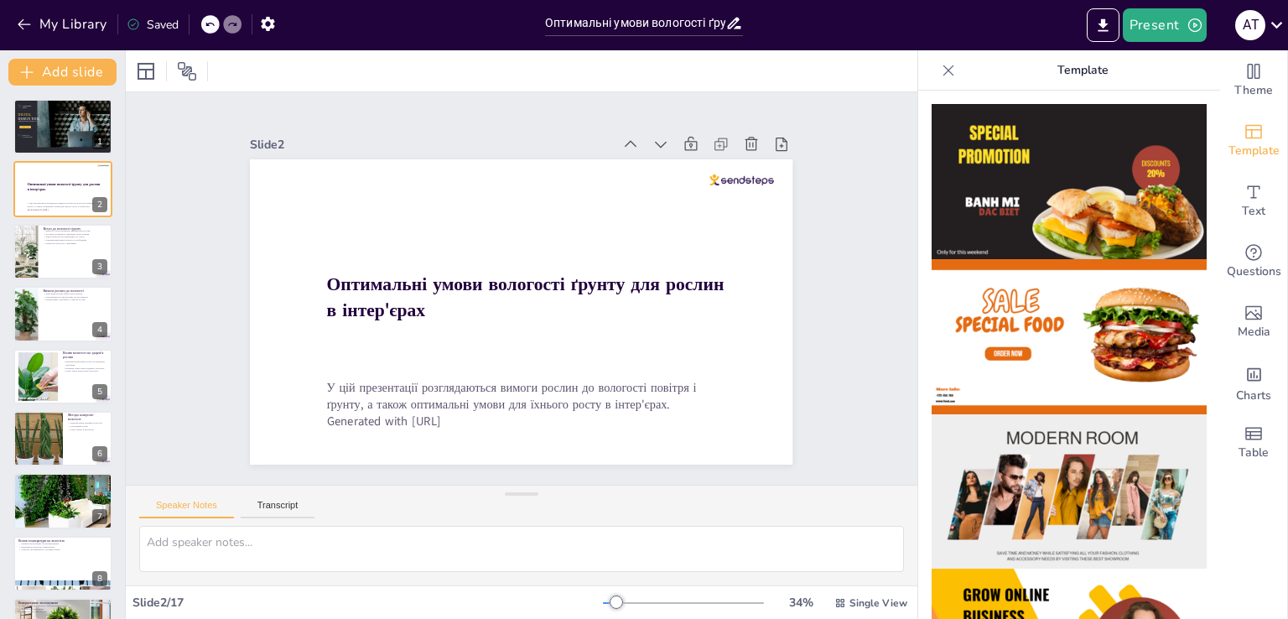
click at [1000, 203] on img at bounding box center [1069, 181] width 275 height 155
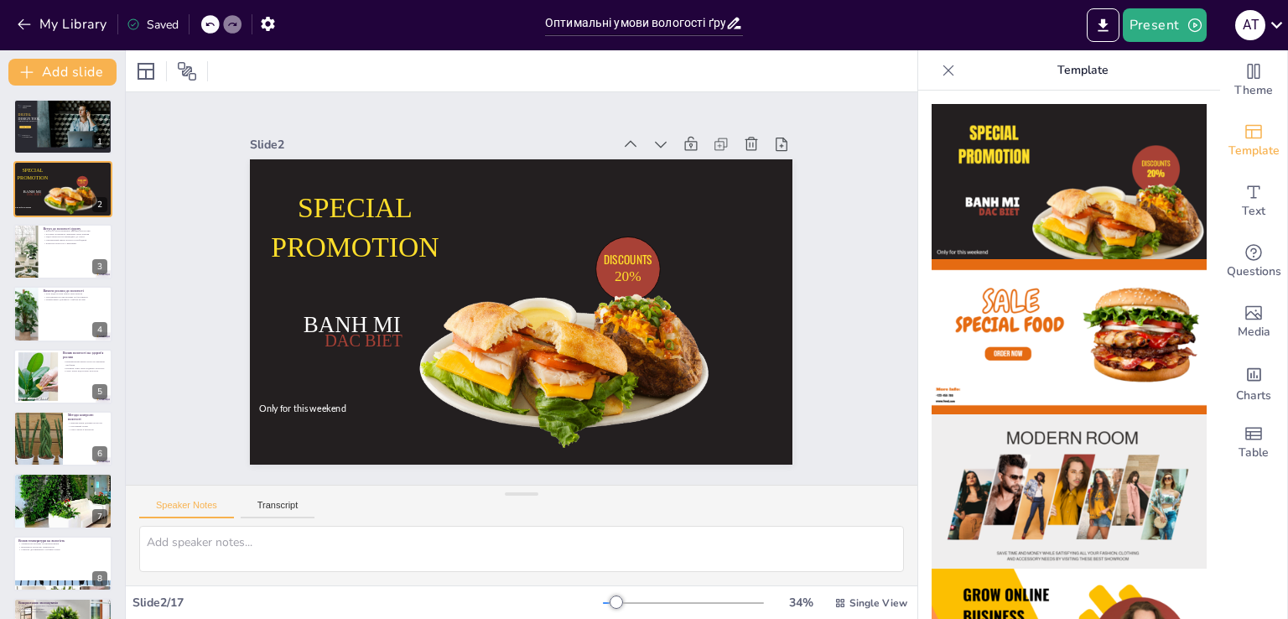
click at [211, 21] on icon at bounding box center [210, 24] width 10 height 10
checkbox input "true"
type textarea "Регулярний догляд за рослинами є ключовим для підтримки їхнього здоров'я та опт…"
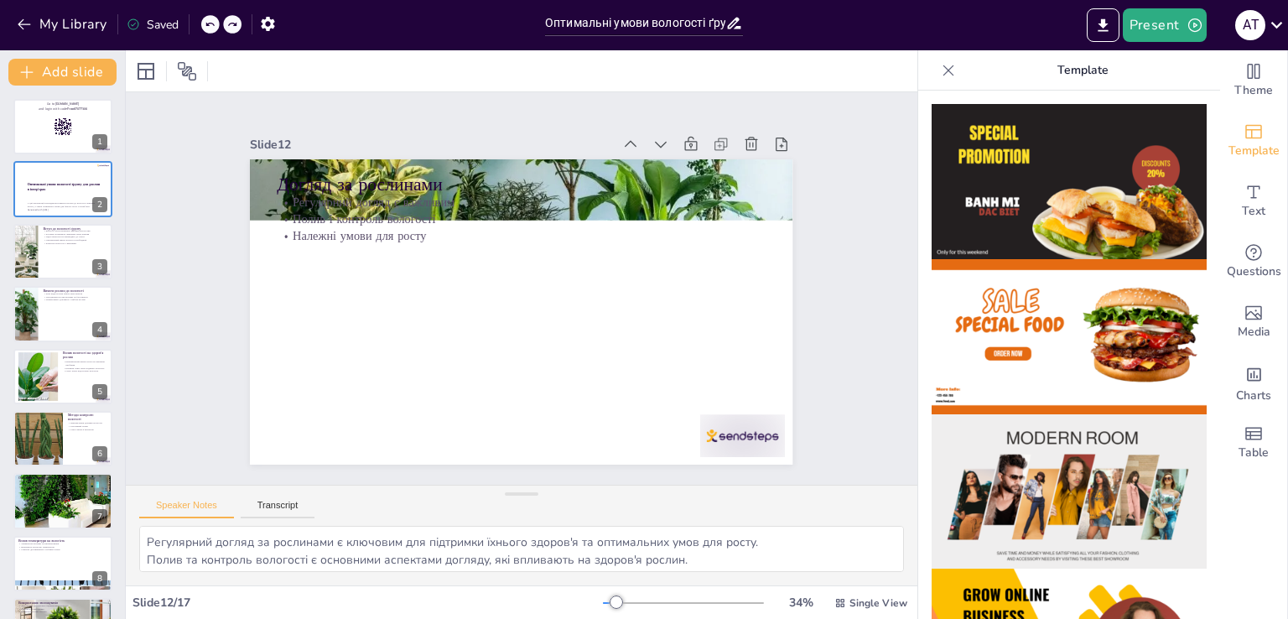
click at [211, 21] on icon at bounding box center [210, 24] width 10 height 10
checkbox input "true"
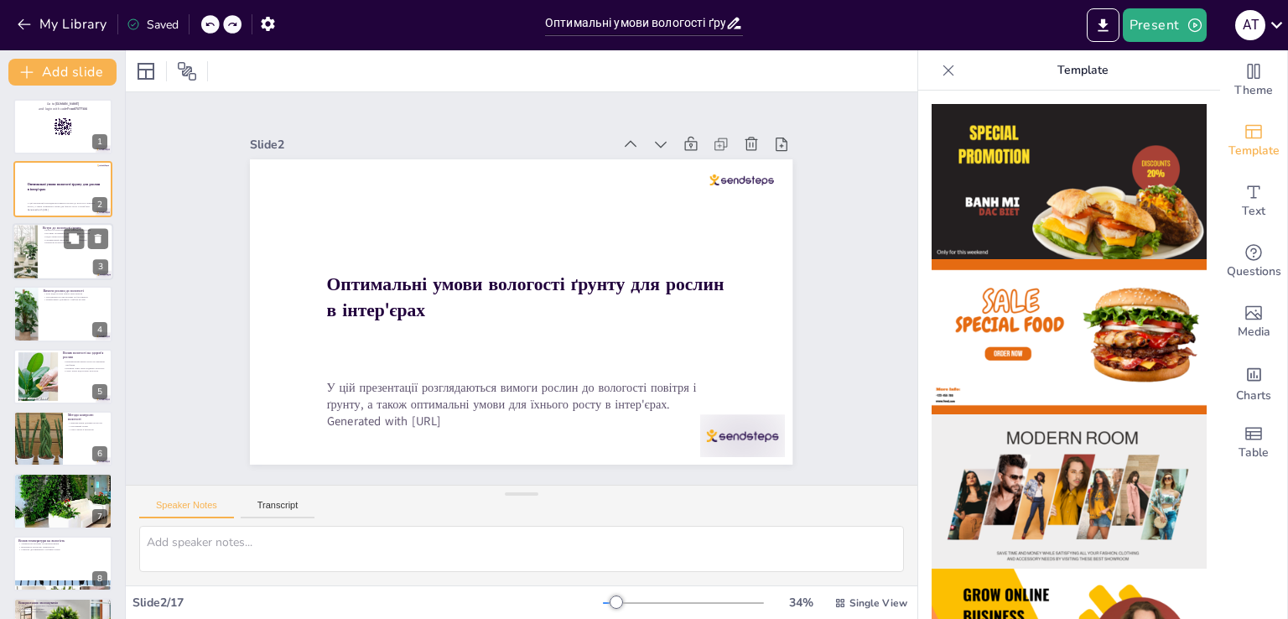
click at [17, 246] on div at bounding box center [25, 251] width 109 height 57
checkbox input "true"
type textarea "Loremi d sitame c adipisc eli seddoeiusmo temporincididu utlabo. Etdo ma aliqua…"
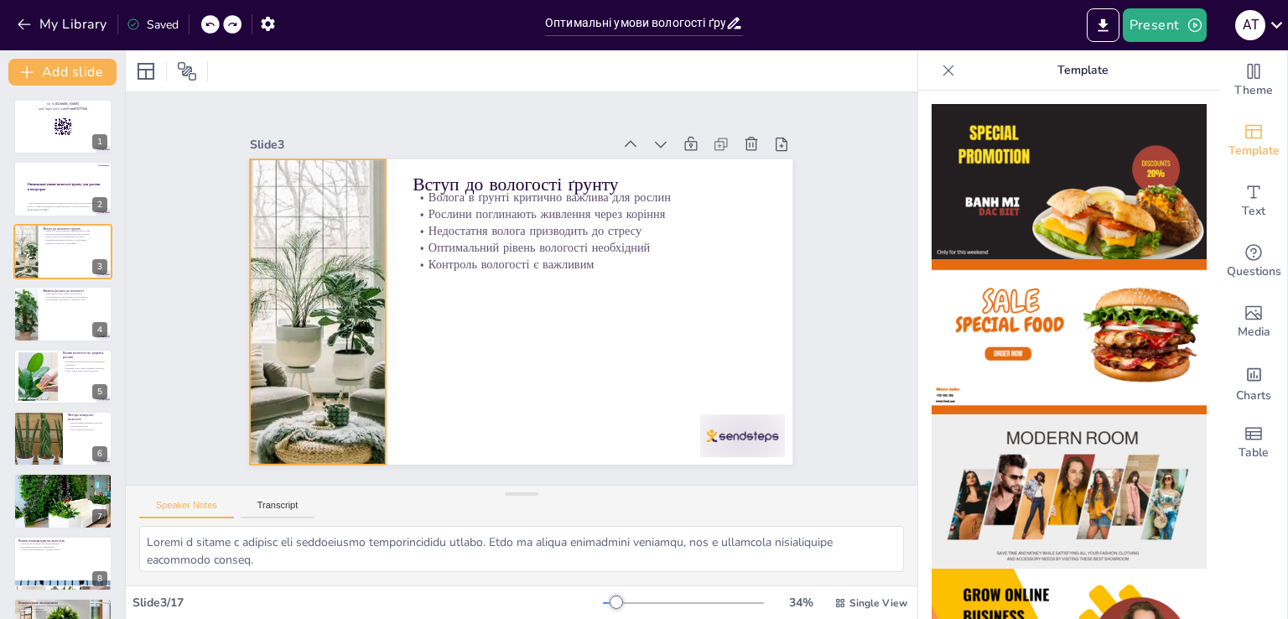
click at [278, 278] on div at bounding box center [318, 311] width 587 height 305
click at [365, 115] on icon at bounding box center [376, 110] width 22 height 22
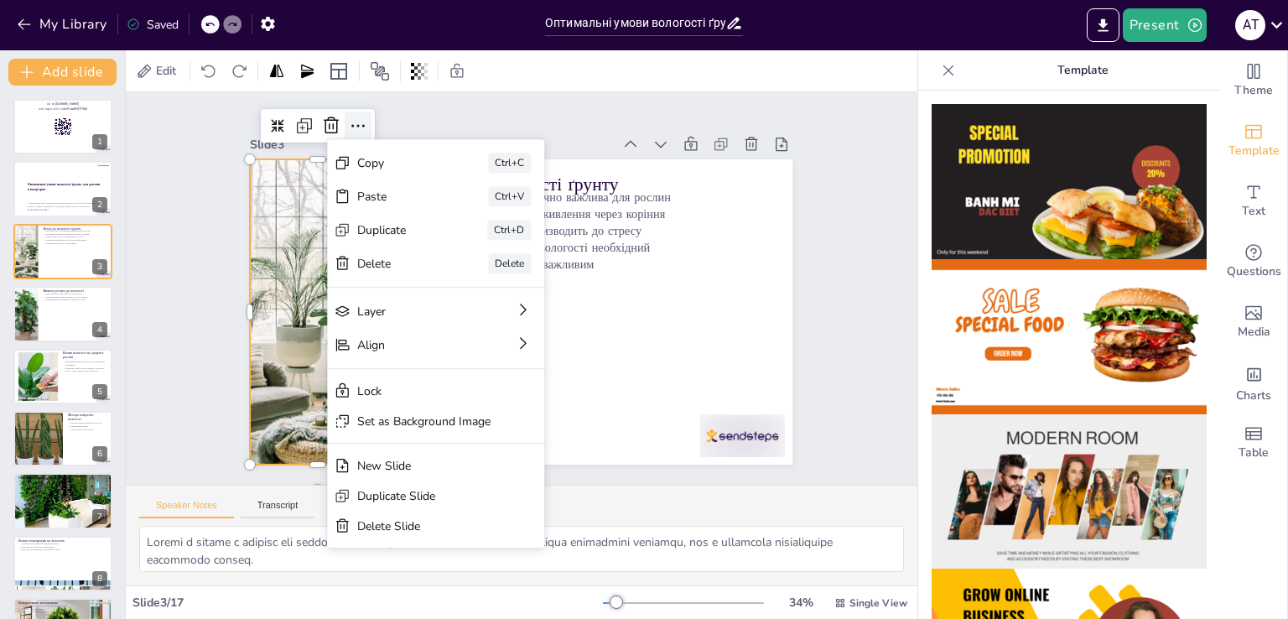
click at [366, 116] on icon at bounding box center [377, 109] width 22 height 22
click at [276, 112] on div at bounding box center [277, 125] width 27 height 27
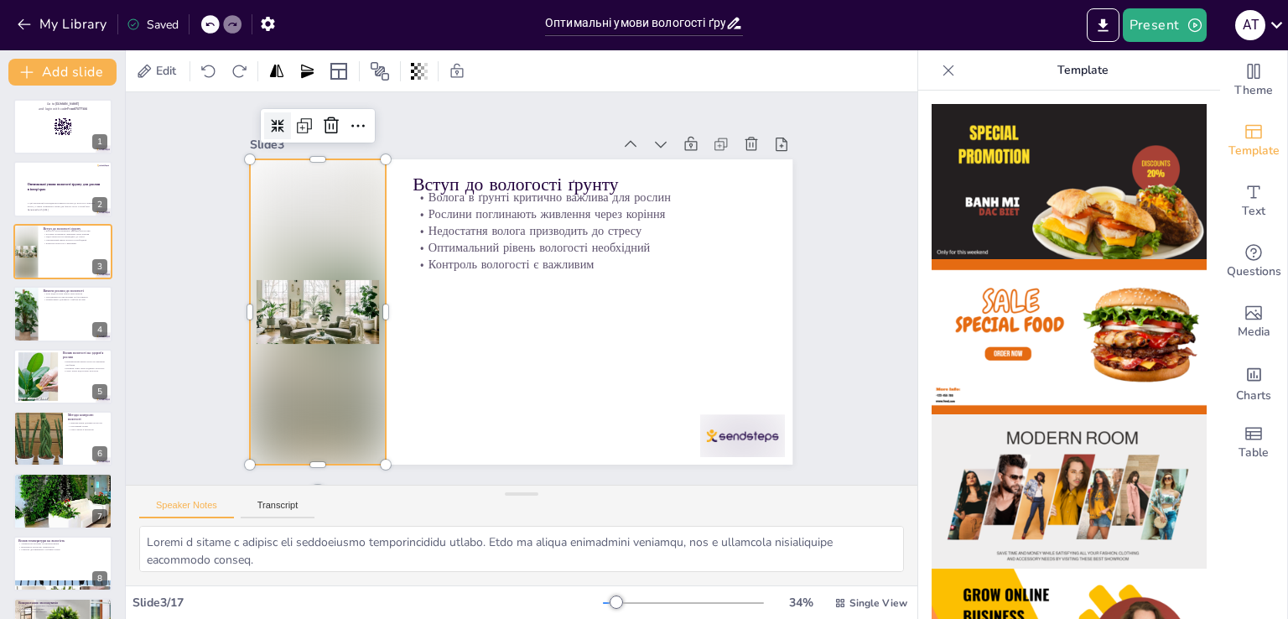
click at [276, 112] on div at bounding box center [277, 125] width 27 height 27
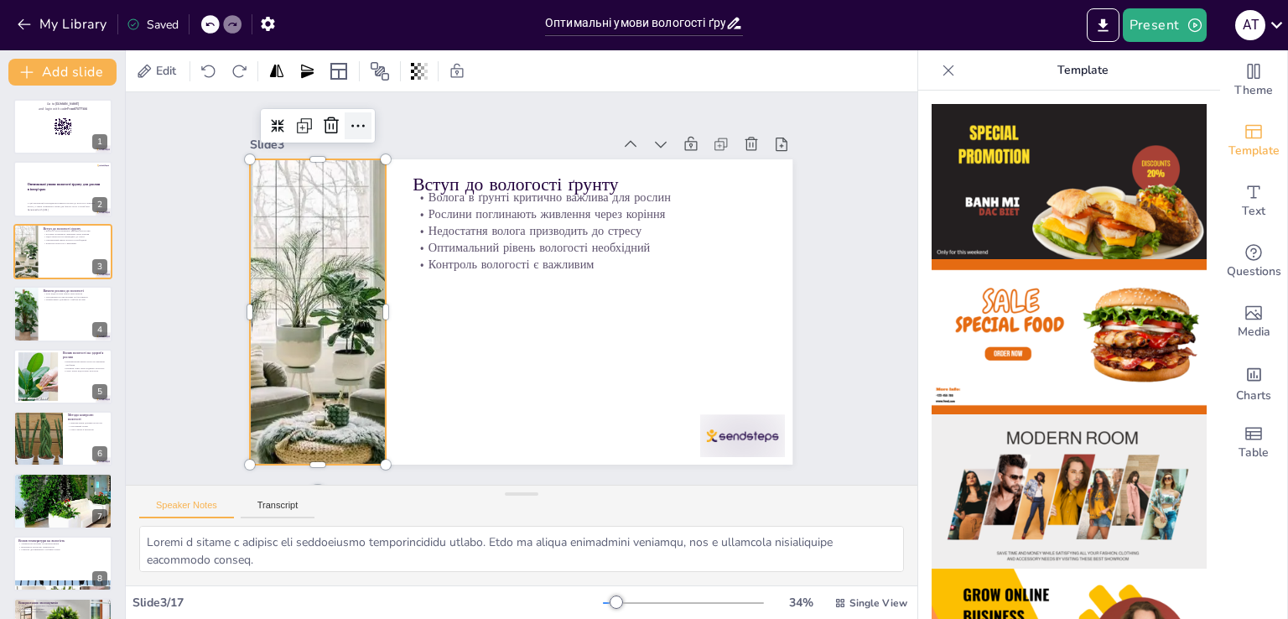
click at [366, 120] on icon at bounding box center [377, 109] width 22 height 22
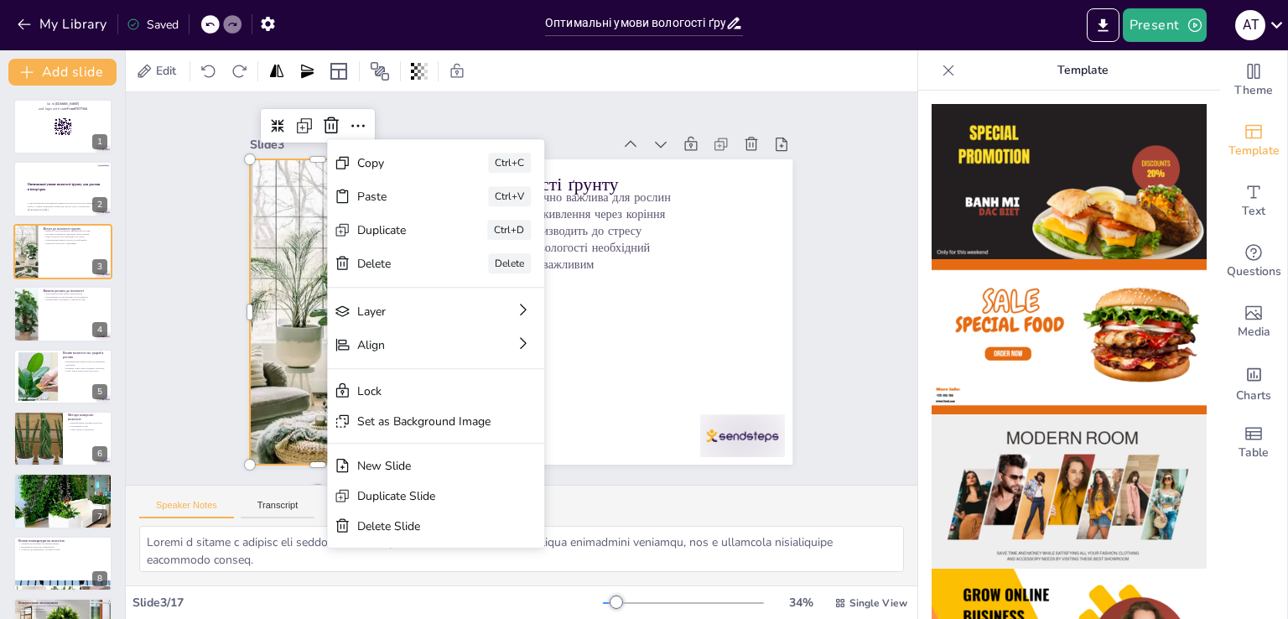
click at [799, 290] on div "Slide 1 Go to [DOMAIN_NAME] and login with code Free87077306 Slide 2 Оптимальні…" at bounding box center [522, 289] width 670 height 417
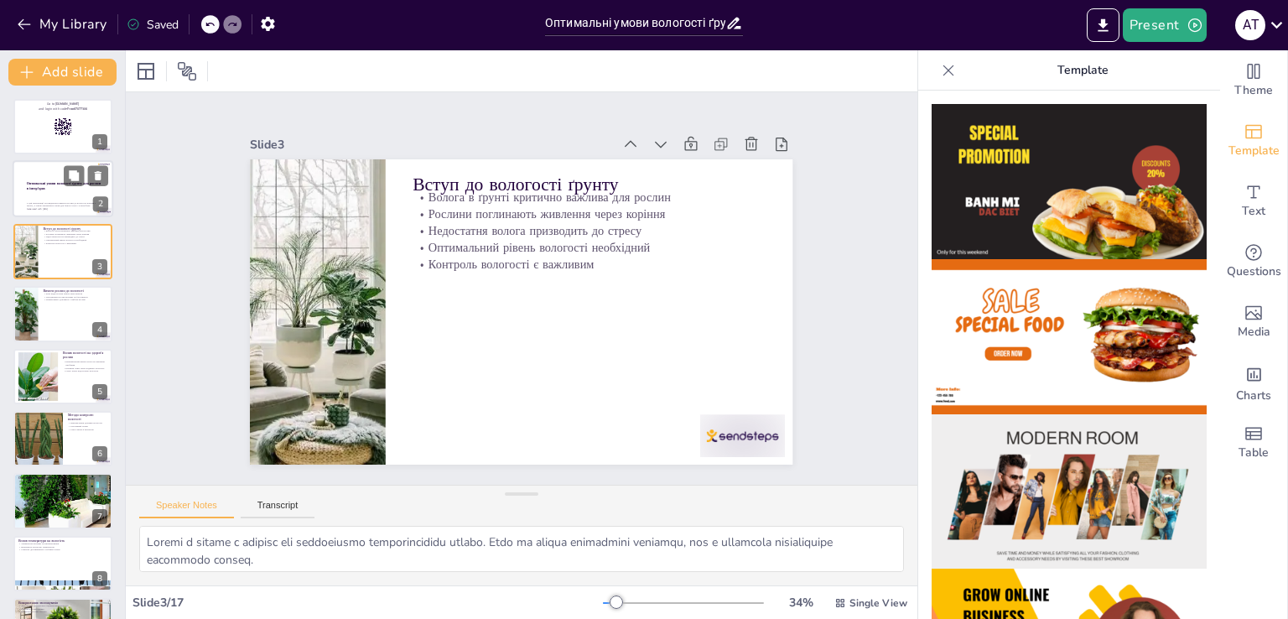
click at [34, 184] on strong "Оптимальні умови вологості ґрунту для рослин в інтер'єрах" at bounding box center [64, 186] width 74 height 9
checkbox input "true"
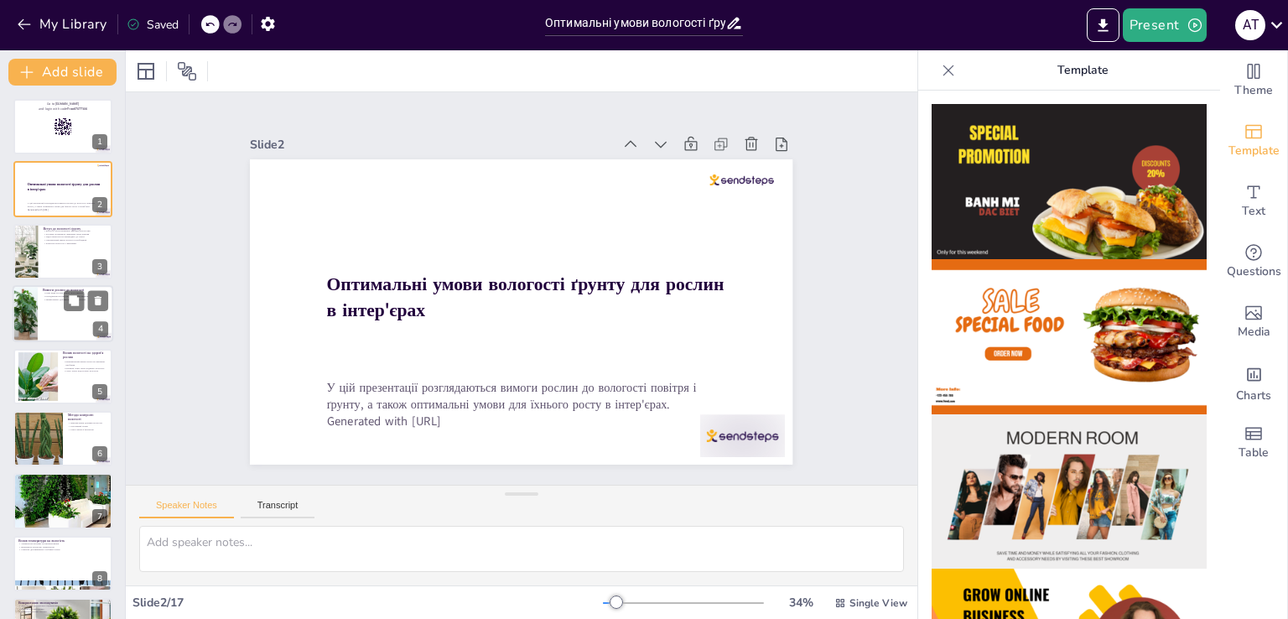
click at [50, 317] on div at bounding box center [63, 313] width 101 height 57
checkbox input "true"
type textarea "Різноманіття рослин вимагає різних умов для росту, що важливо враховувати при в…"
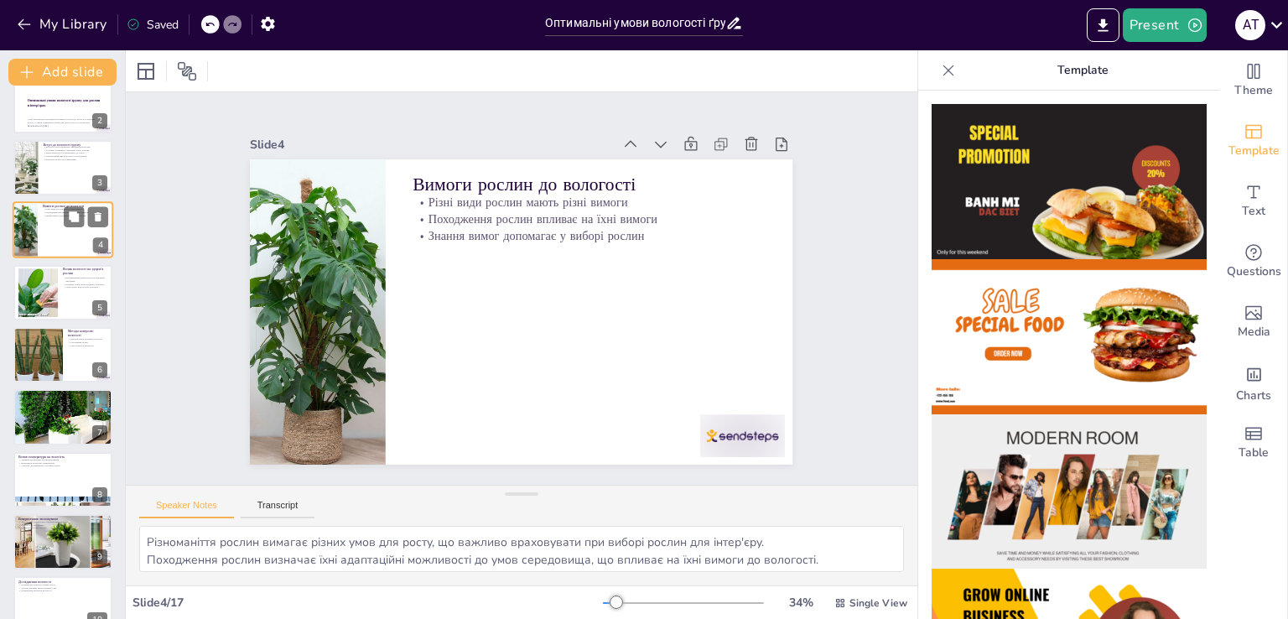
checkbox input "true"
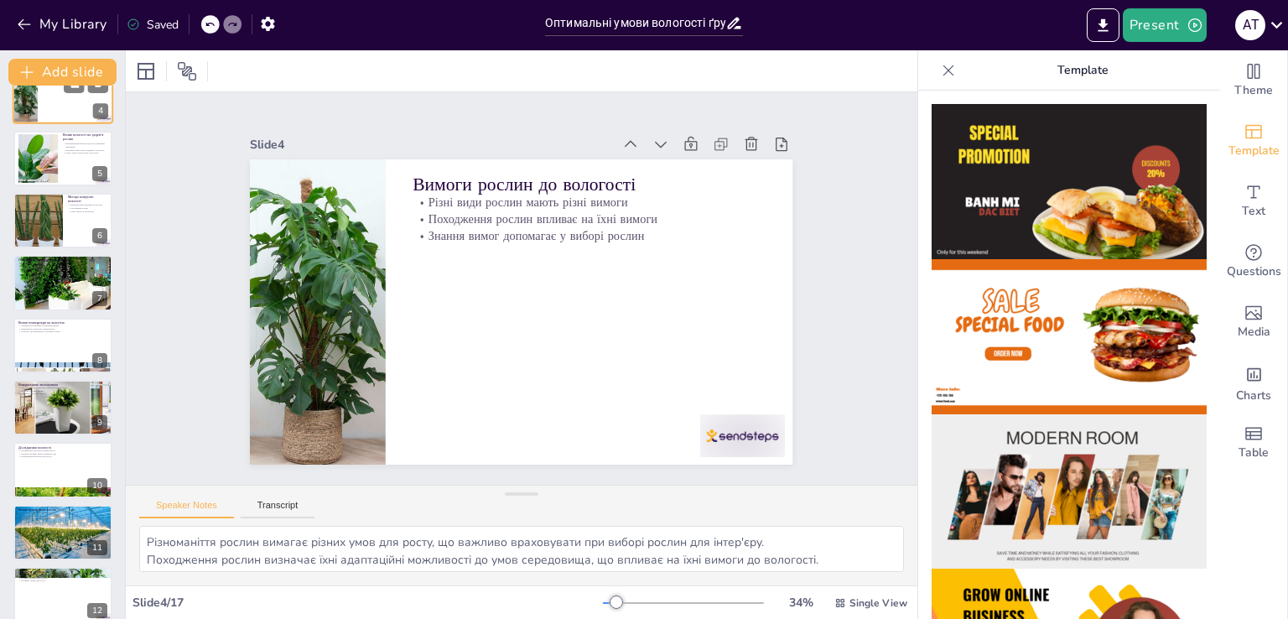
checkbox input "true"
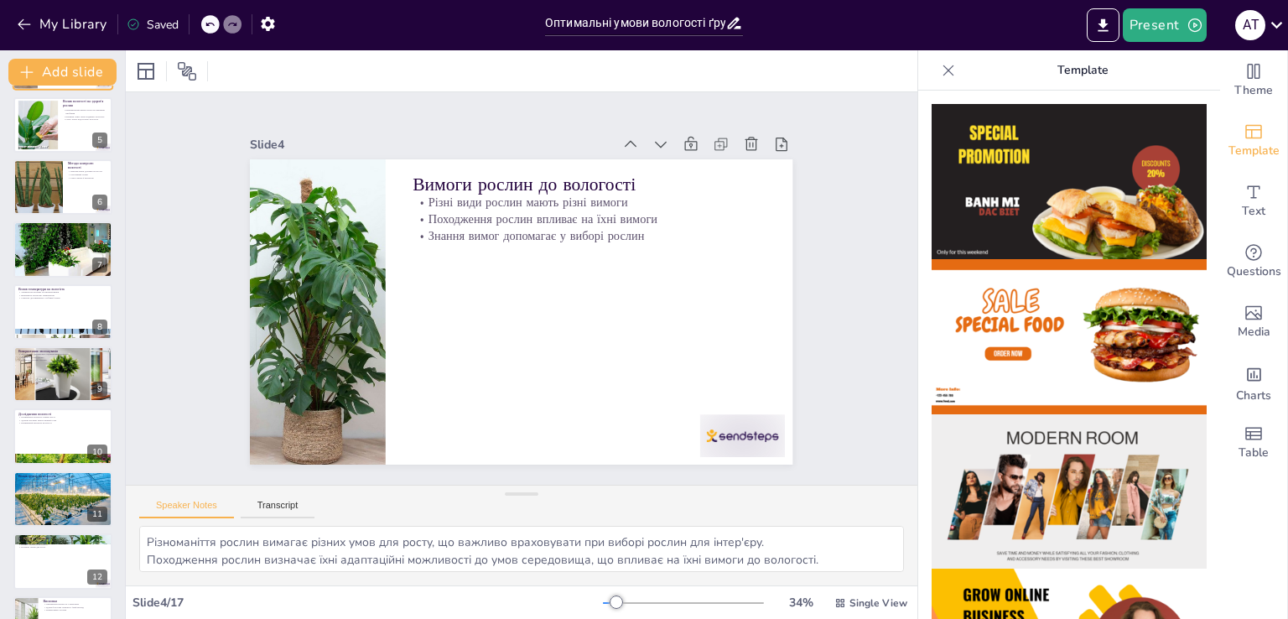
checkbox input "true"
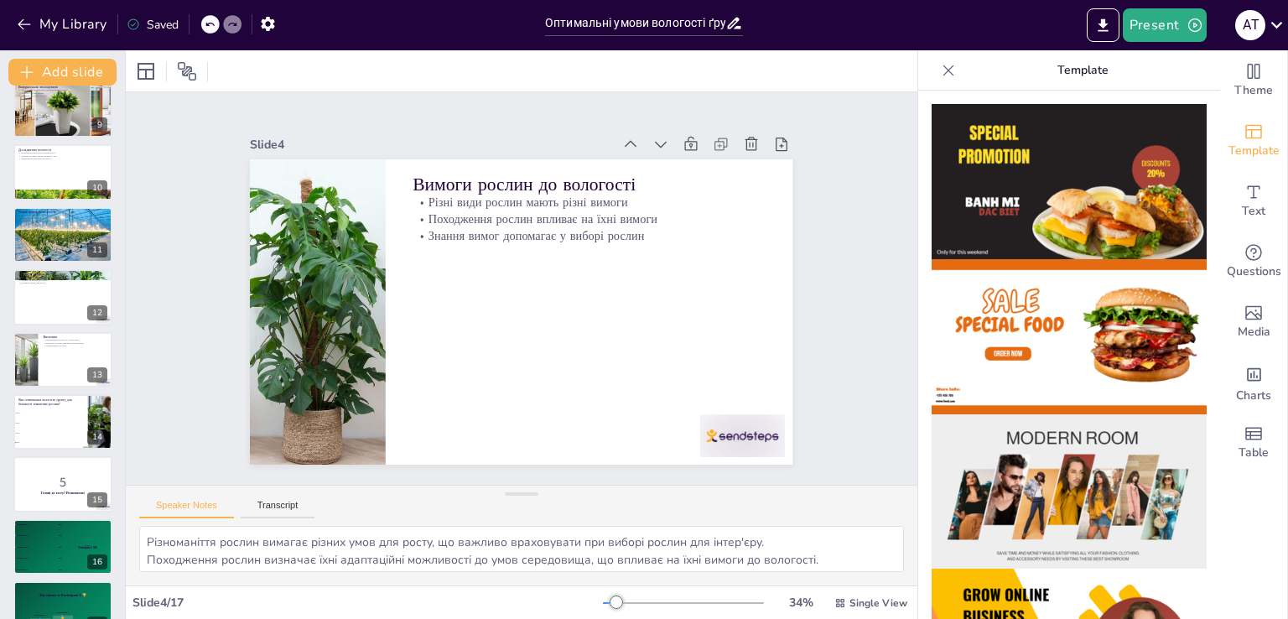
scroll to position [547, 0]
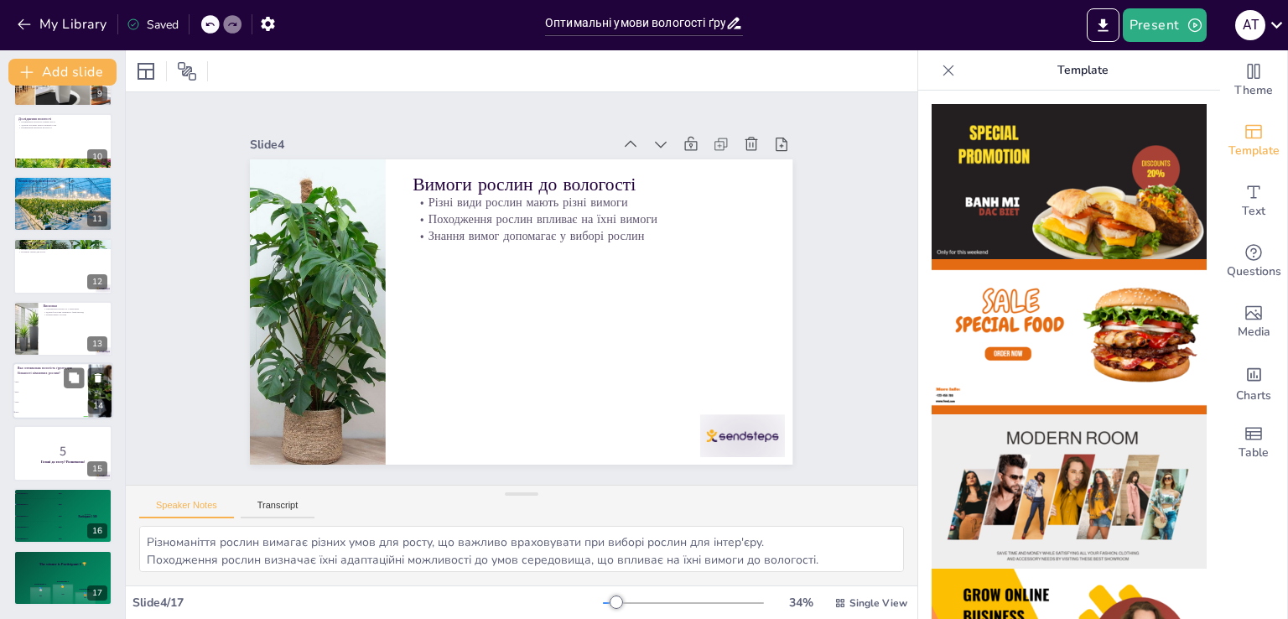
checkbox input "true"
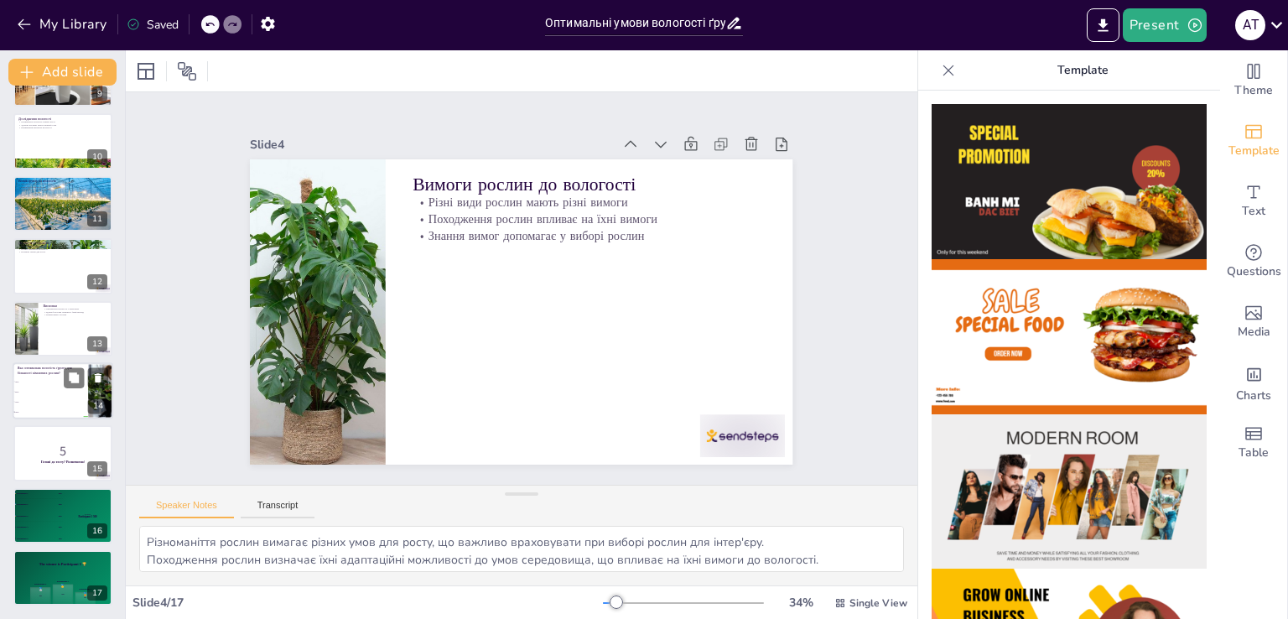
checkbox input "true"
click at [49, 372] on p "Яка оптимальна вологість ґрунту для більшості кімнатних рослин?" at bounding box center [50, 370] width 65 height 9
checkbox input "true"
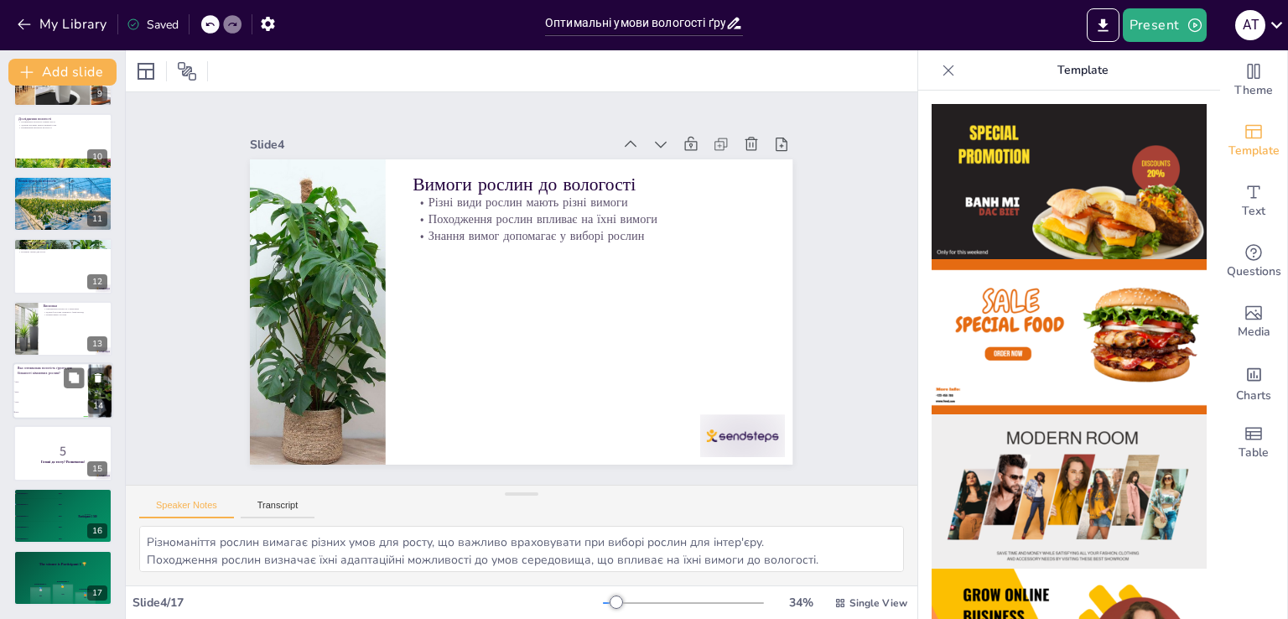
checkbox input "true"
type textarea "Правильна відповідь - 40%. Це оптимальний рівень вологості для більшості кімнат…"
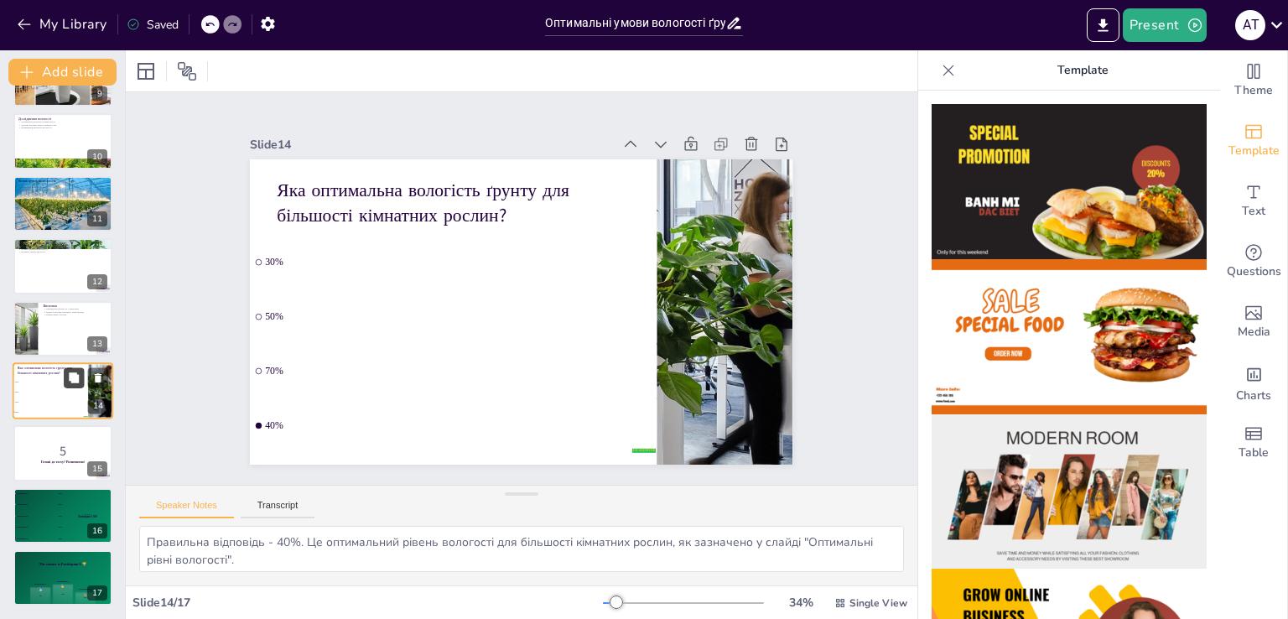
checkbox input "true"
click at [95, 376] on icon at bounding box center [97, 378] width 12 height 12
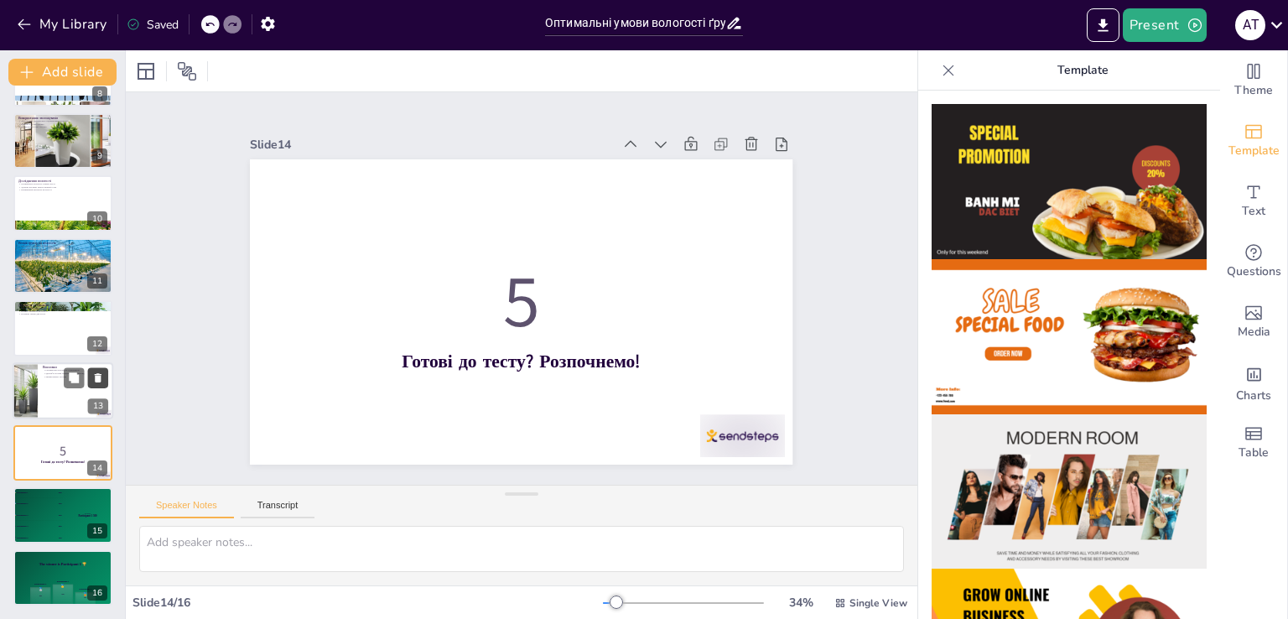
scroll to position [485, 0]
click at [98, 434] on icon at bounding box center [98, 440] width 12 height 12
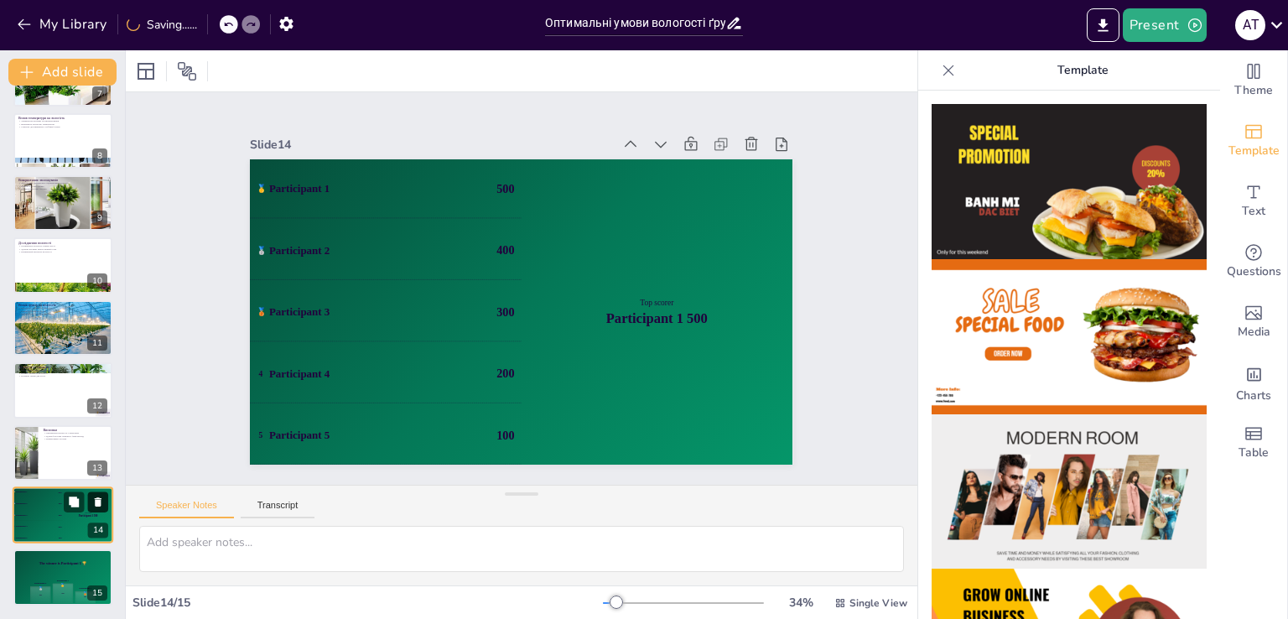
scroll to position [423, 0]
click at [94, 499] on icon at bounding box center [98, 502] width 12 height 12
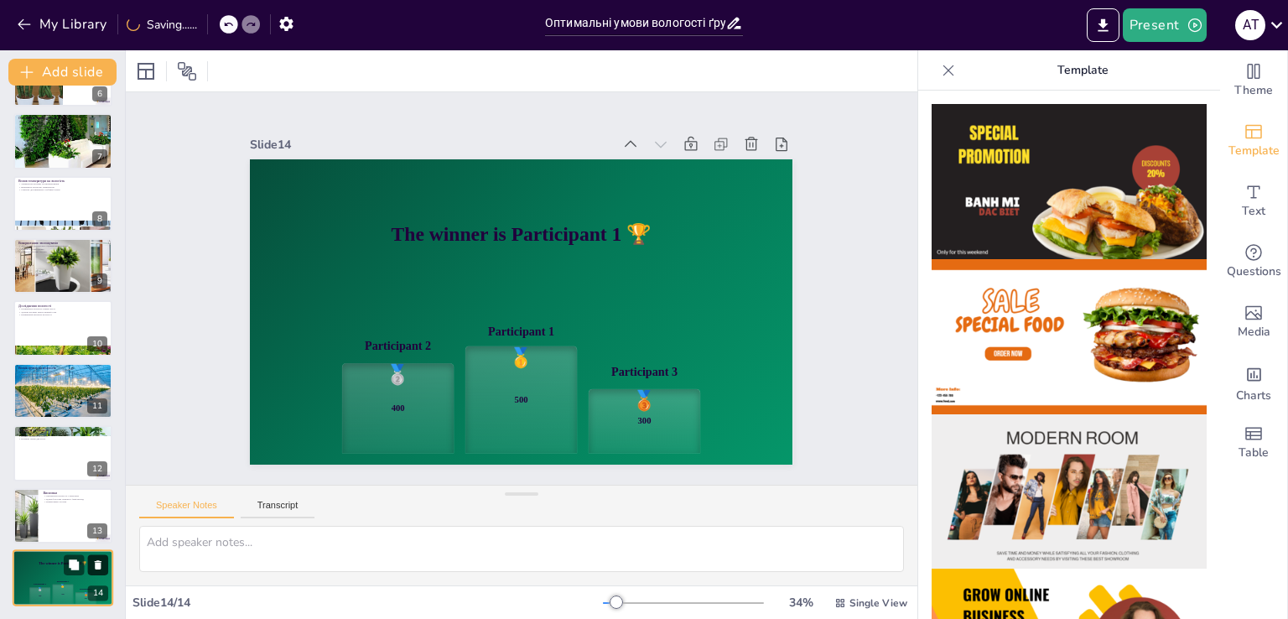
click at [100, 556] on button at bounding box center [98, 564] width 20 height 20
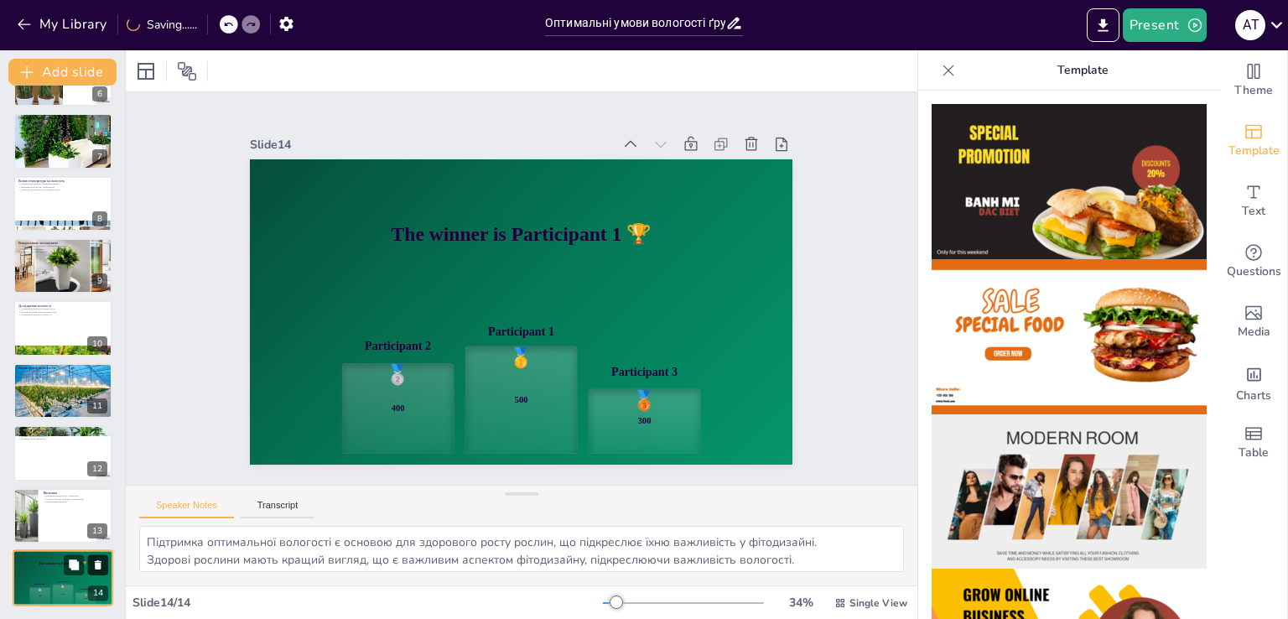
scroll to position [298, 0]
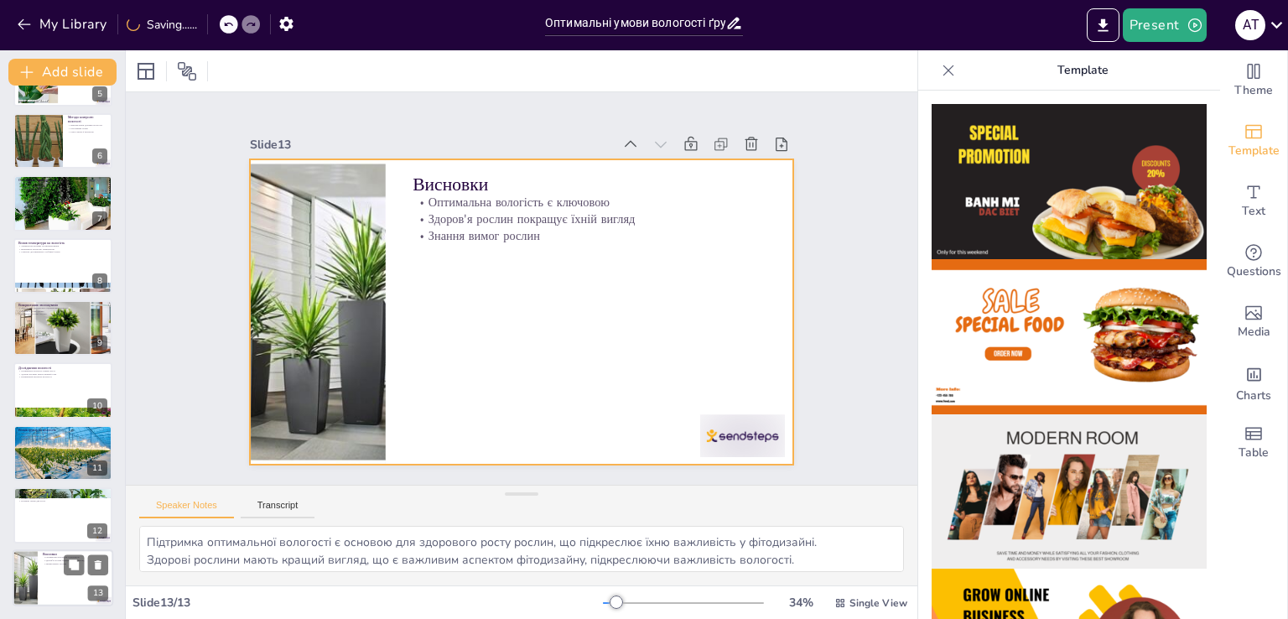
click at [60, 578] on div at bounding box center [63, 577] width 101 height 57
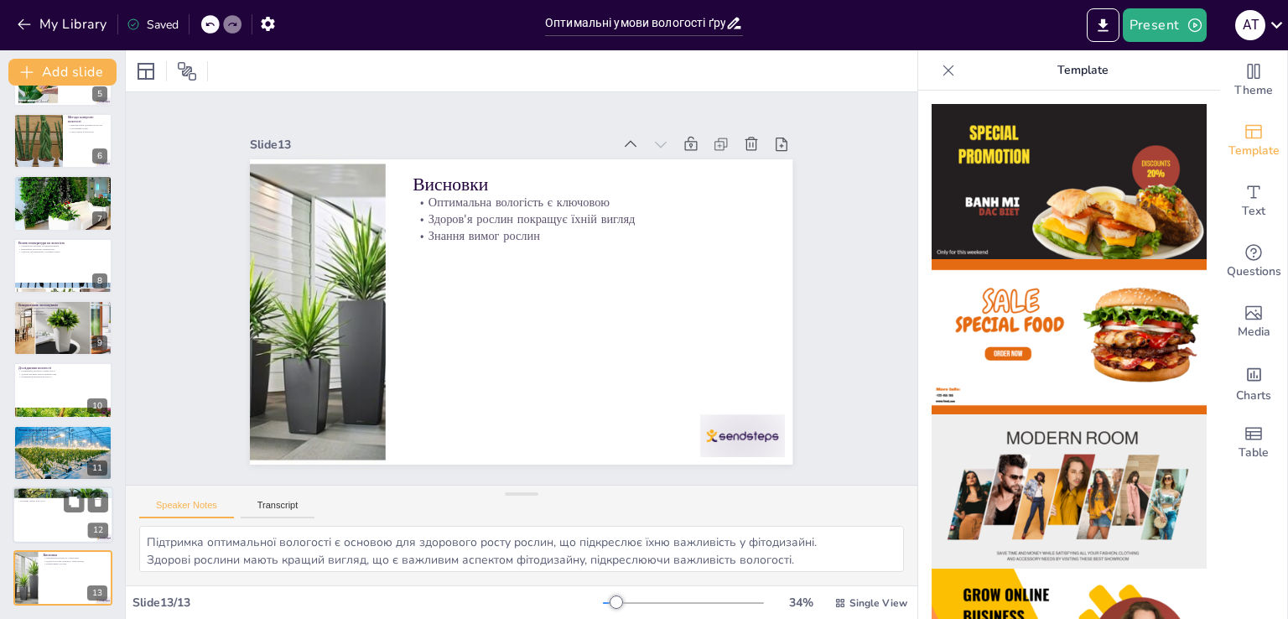
click at [48, 528] on div at bounding box center [63, 515] width 101 height 57
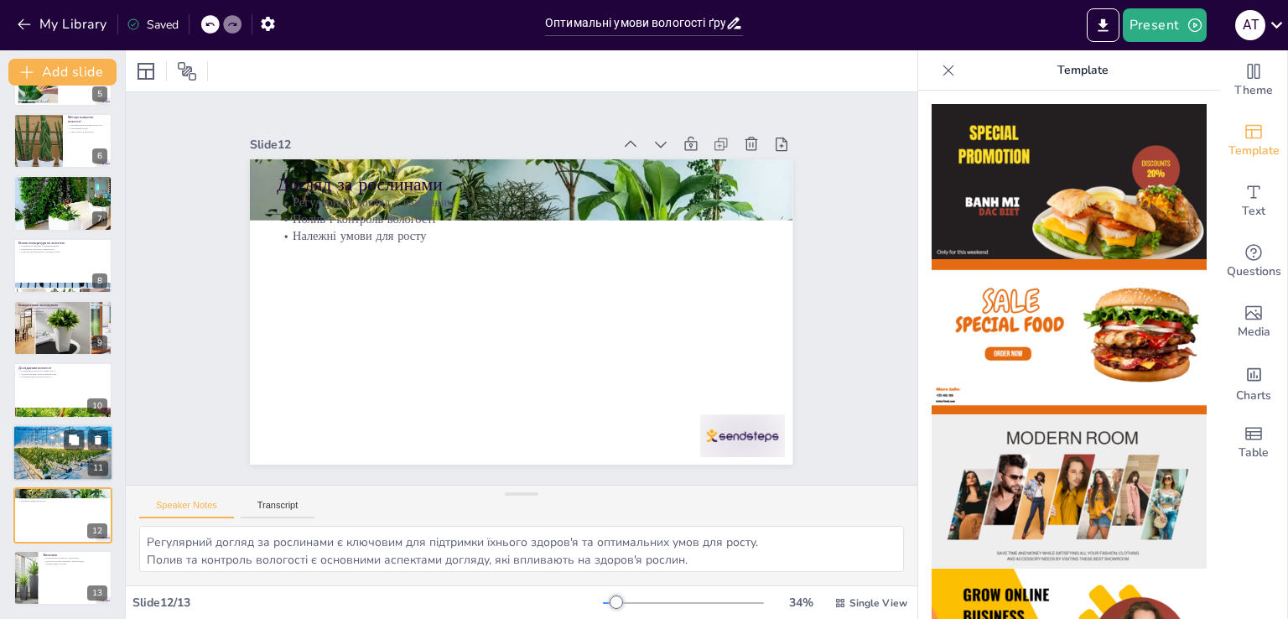
click at [41, 424] on div "Вплив ґрунту на вологість Тип ґрунту впливає на вологість Глинисті та піщані ґр…" at bounding box center [63, 452] width 101 height 57
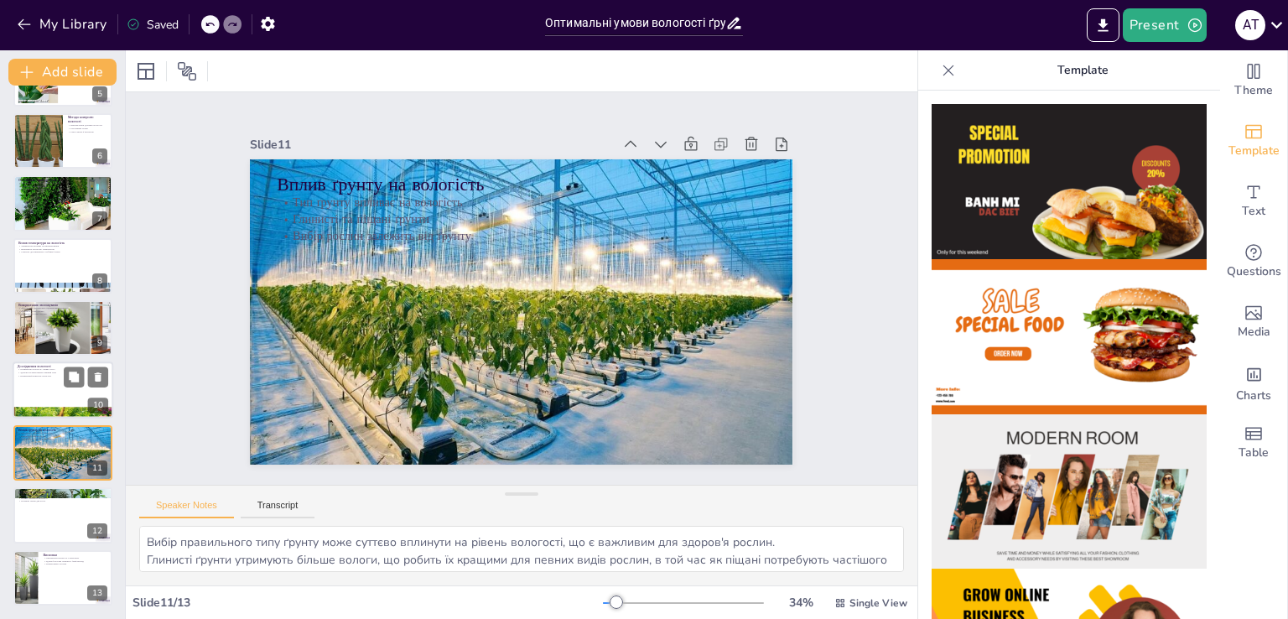
click at [44, 390] on div at bounding box center [63, 390] width 101 height 57
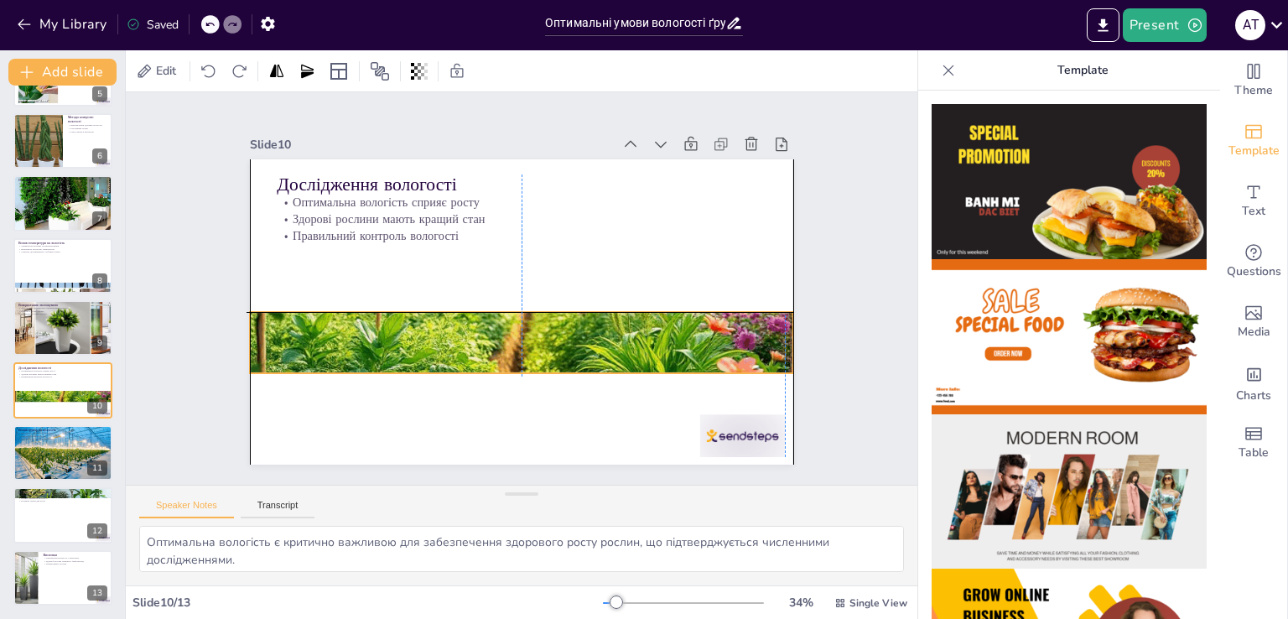
drag, startPoint x: 300, startPoint y: 420, endPoint x: 297, endPoint y: 332, distance: 88.1
click at [297, 332] on div at bounding box center [516, 342] width 574 height 382
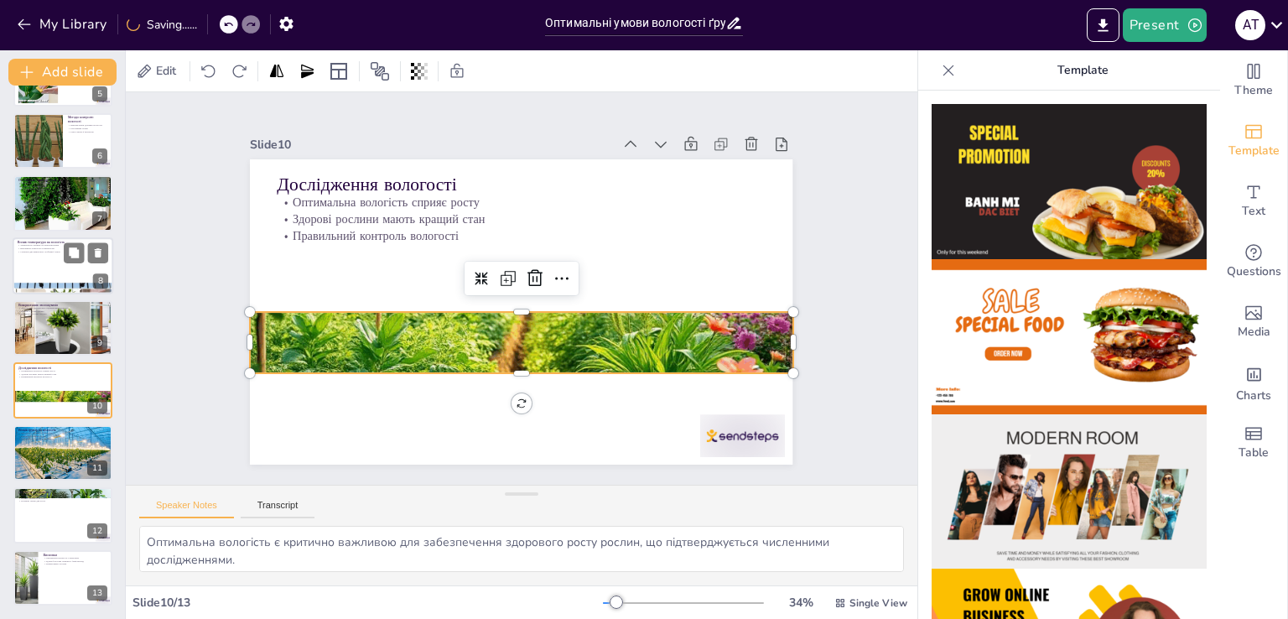
click at [48, 248] on p "Важливість контролю температури" at bounding box center [63, 248] width 91 height 3
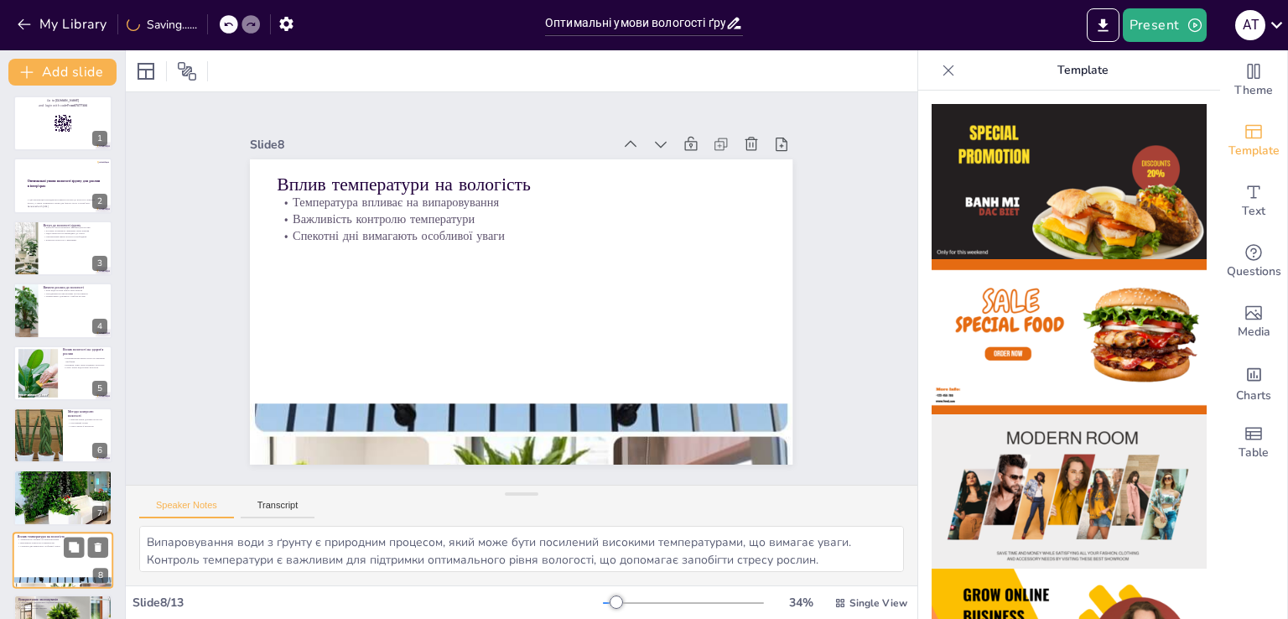
scroll to position [0, 0]
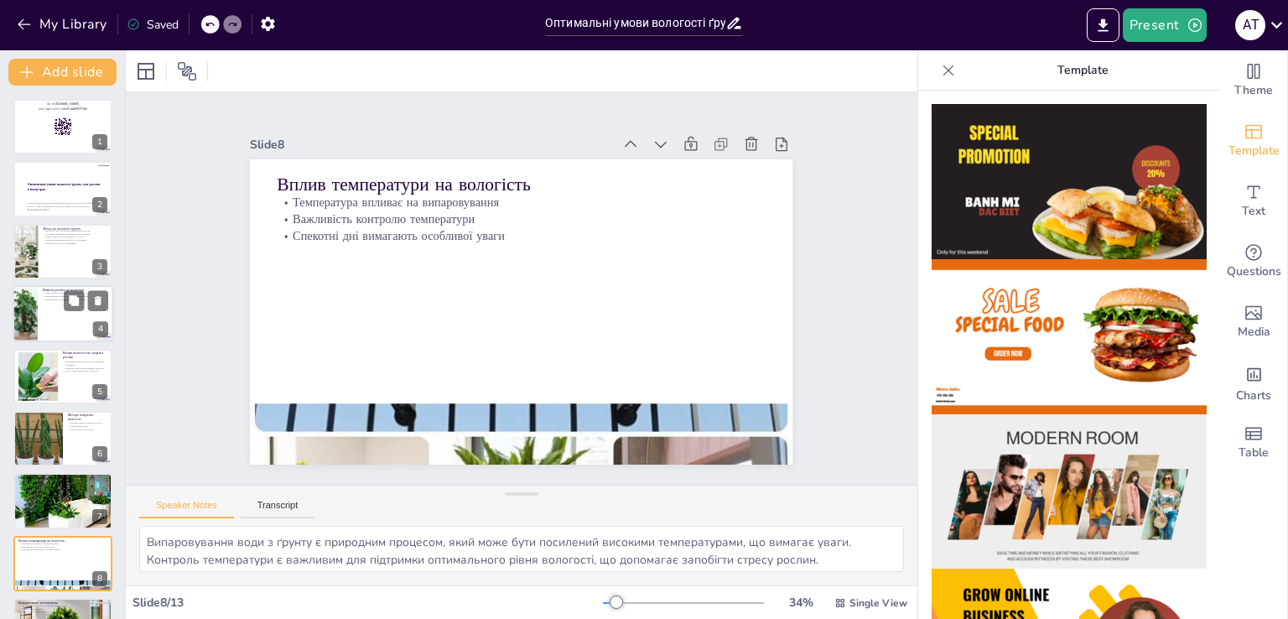
click at [45, 296] on p "Походження рослин впливає на їхні вимоги" at bounding box center [75, 296] width 65 height 3
type textarea "Різноманіття рослин вимагає різних умов для росту, що важливо враховувати при в…"
